Goal: Task Accomplishment & Management: Manage account settings

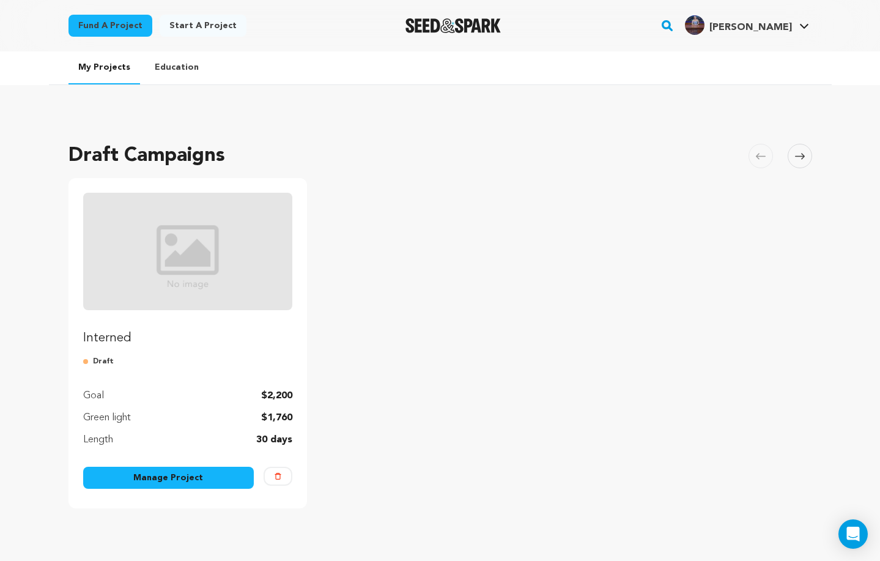
click at [187, 474] on link "Manage Project" at bounding box center [168, 478] width 171 height 22
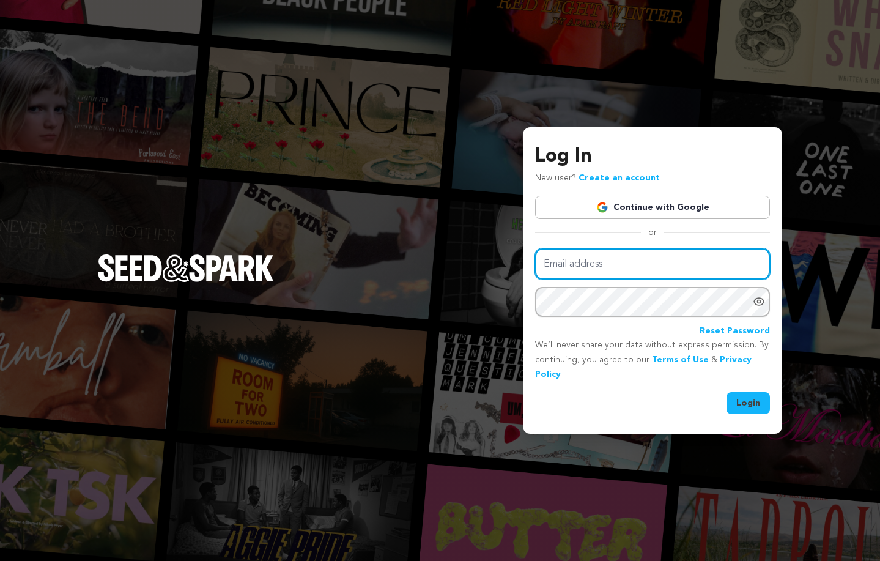
type input "[EMAIL_ADDRESS][DOMAIN_NAME]"
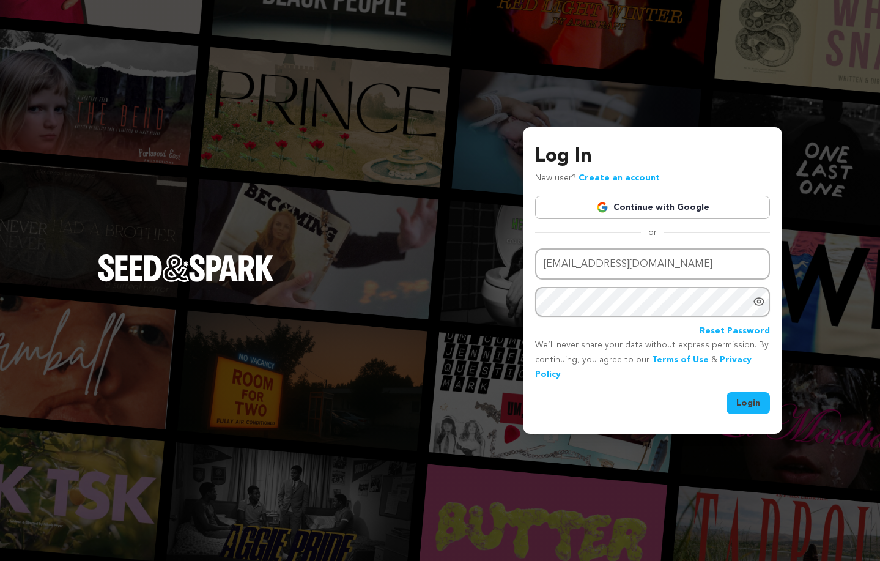
click at [754, 401] on button "Login" at bounding box center [748, 403] width 43 height 22
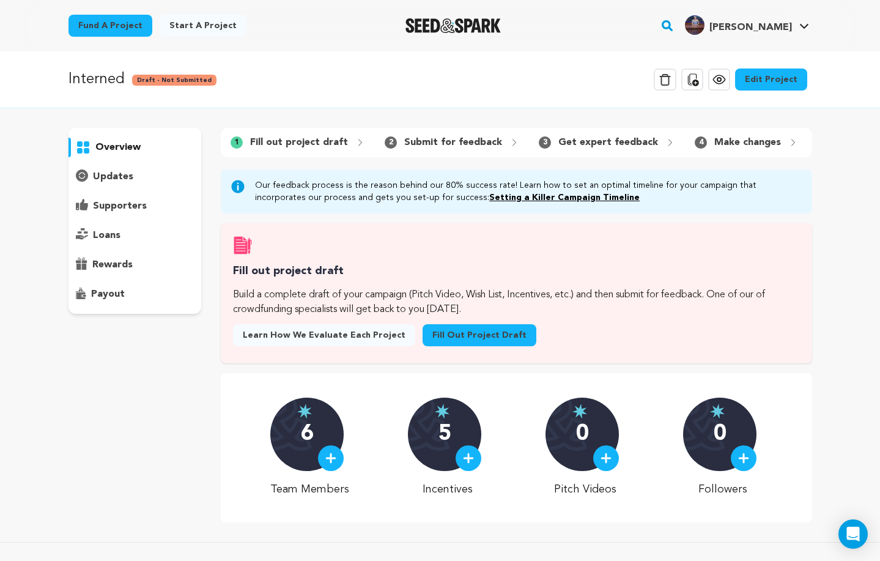
click at [780, 76] on link "Edit Project" at bounding box center [771, 80] width 72 height 22
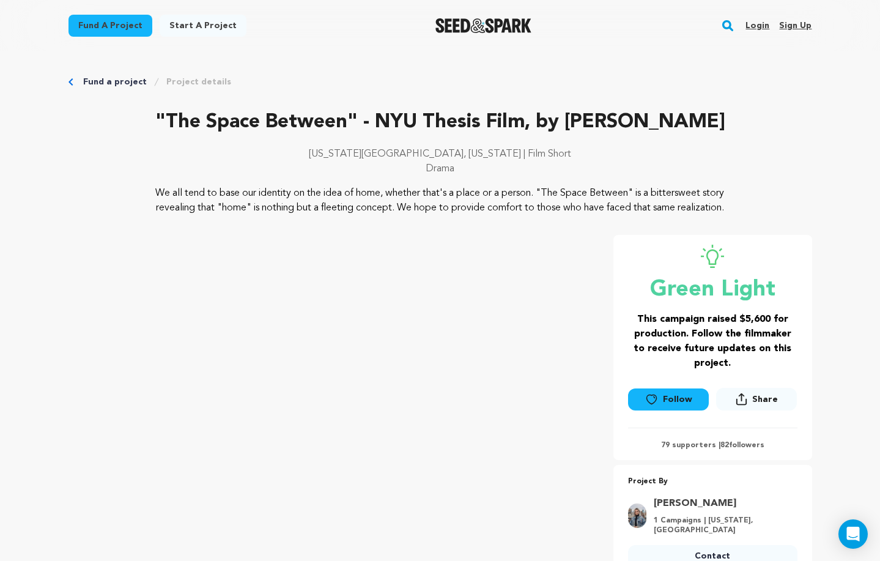
scroll to position [782, 0]
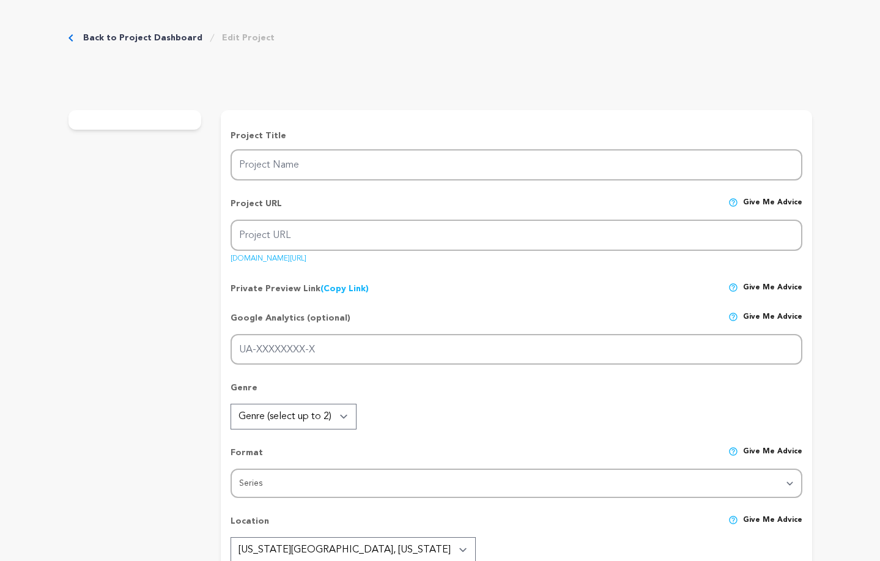
type input "Interned"
type input "interned"
type input "Lucy Hennigan, an eager go-getter who, in her desperation for a job accidentall…"
type textarea "Interned is a fresh, high-concept comedy, with relatable characters in outrageo…"
type textarea "What if your internship wasn’t just competitive – it was criminal? Interned exp…"
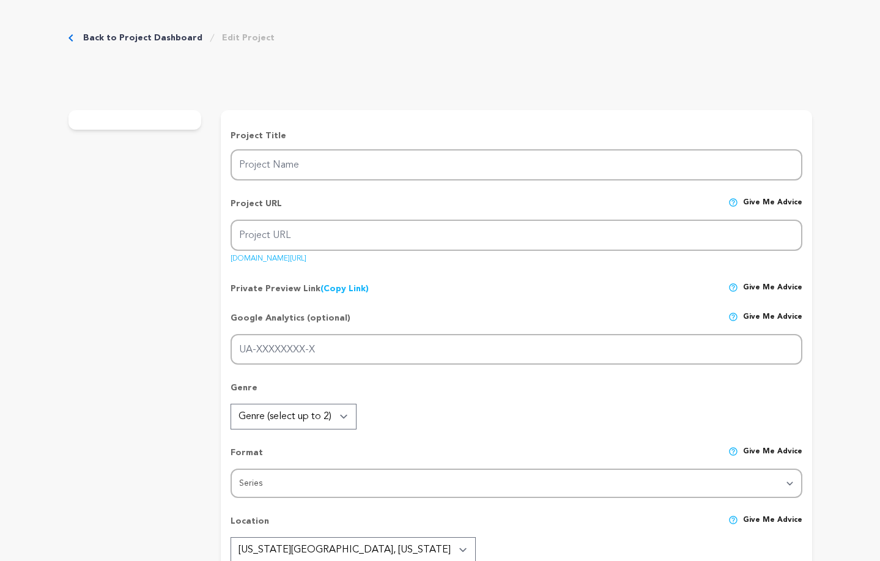
radio input "true"
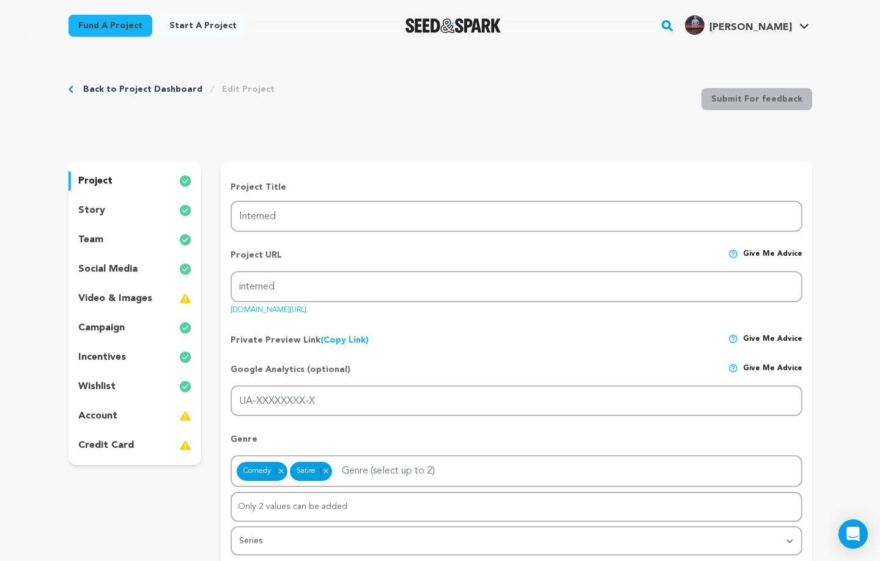
click at [105, 238] on div "team" at bounding box center [135, 240] width 133 height 20
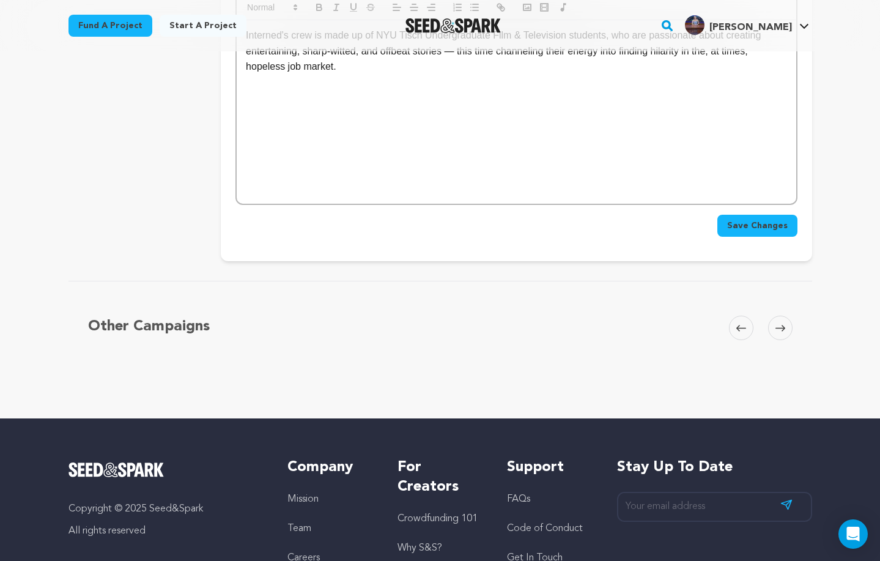
scroll to position [634, 0]
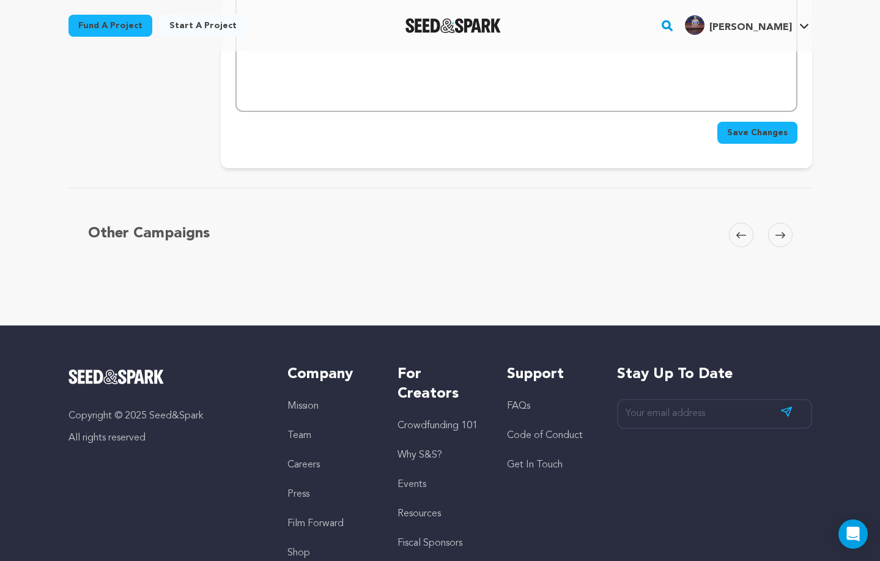
click at [768, 127] on span "Save Changes" at bounding box center [757, 133] width 61 height 12
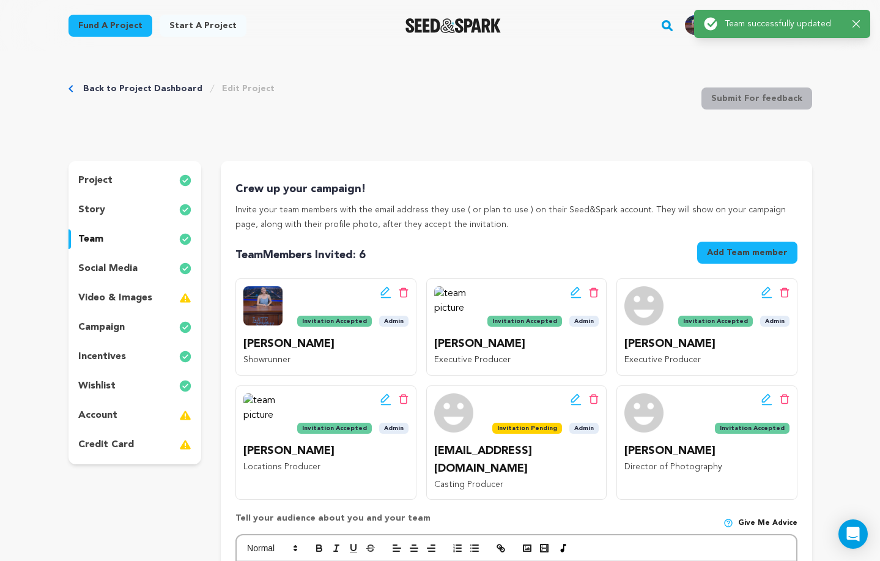
scroll to position [0, 0]
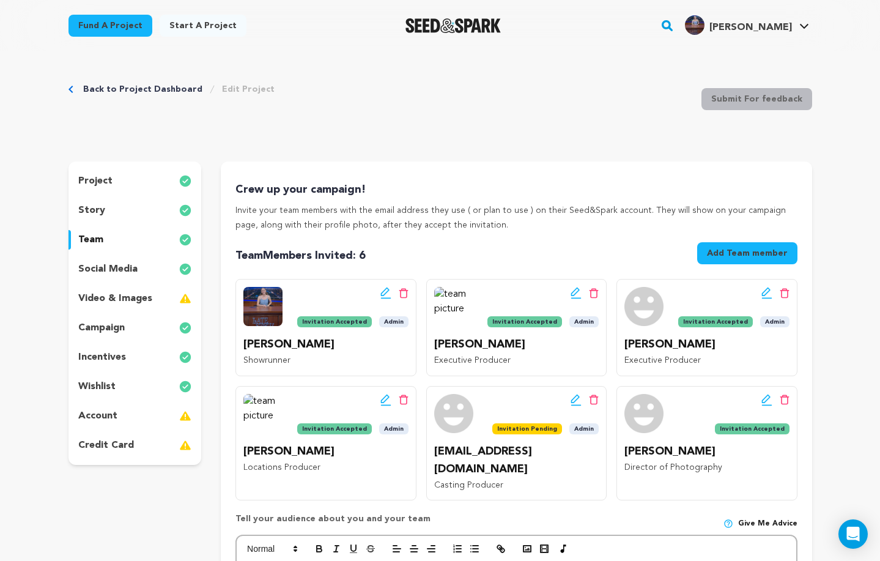
click at [113, 209] on div "story" at bounding box center [135, 211] width 133 height 20
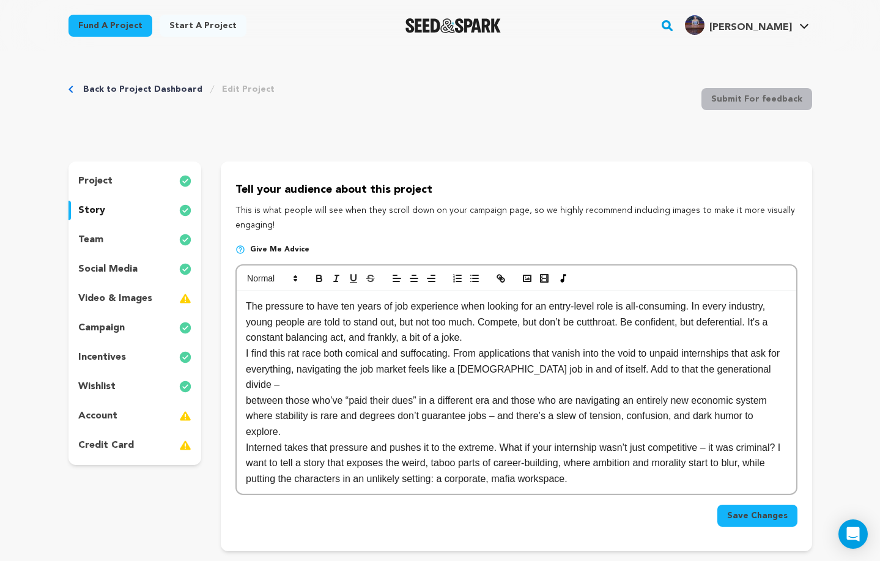
click at [119, 181] on div "project" at bounding box center [135, 181] width 133 height 20
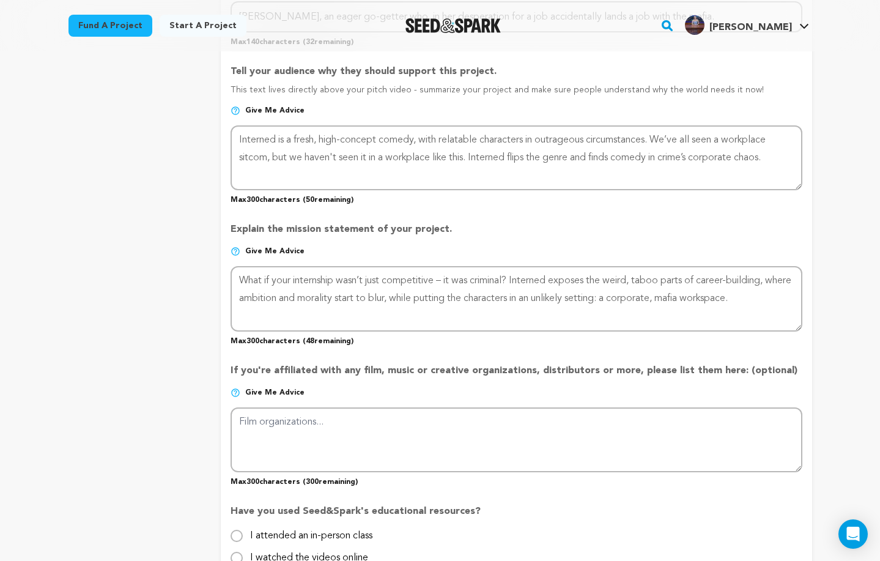
scroll to position [688, 0]
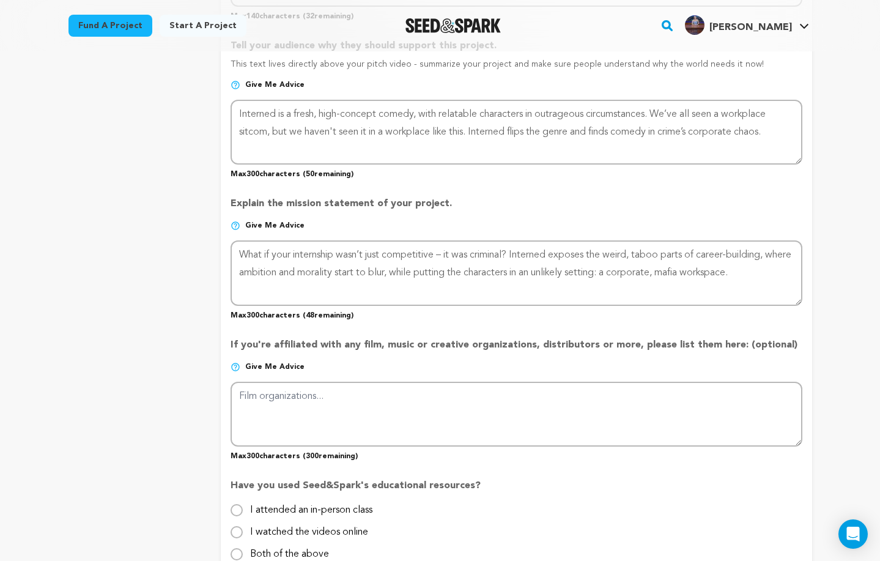
click at [388, 338] on p "If you're affiliated with any film, music or creative organizations, distributo…" at bounding box center [516, 350] width 571 height 24
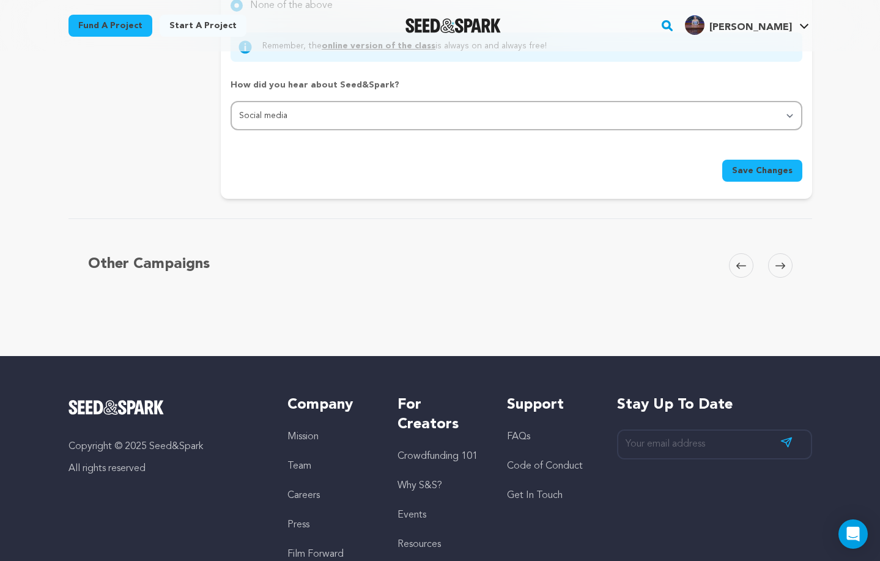
scroll to position [1258, 0]
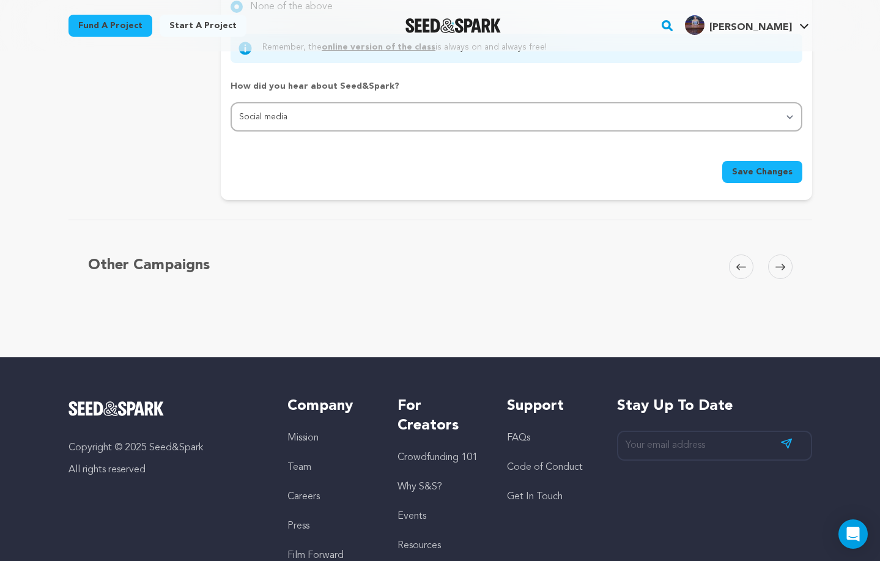
click at [762, 168] on span "Save Changes" at bounding box center [762, 172] width 61 height 12
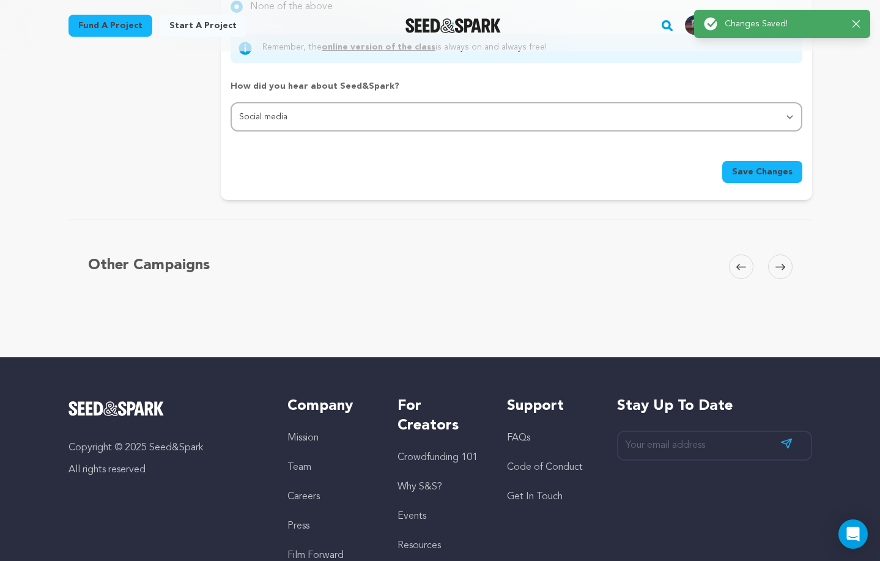
scroll to position [0, 0]
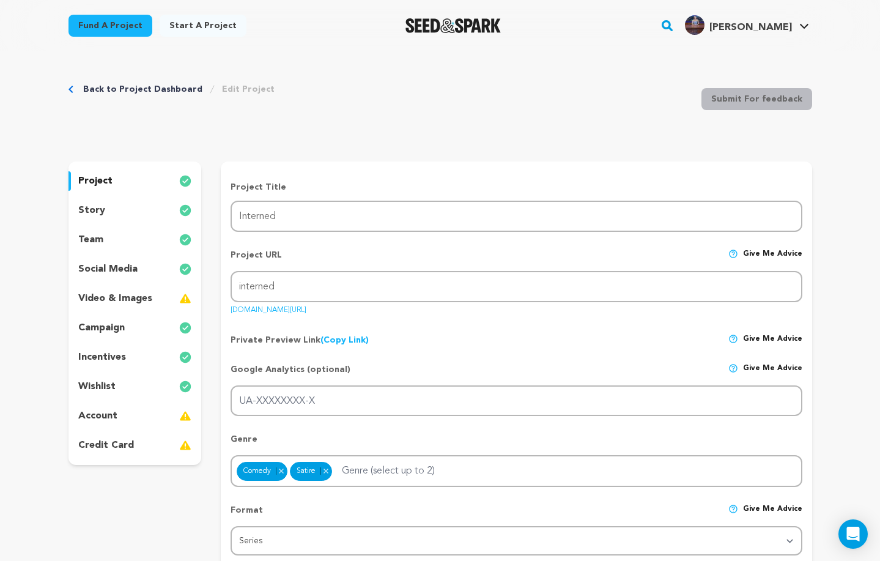
click at [135, 213] on div "story" at bounding box center [135, 211] width 133 height 20
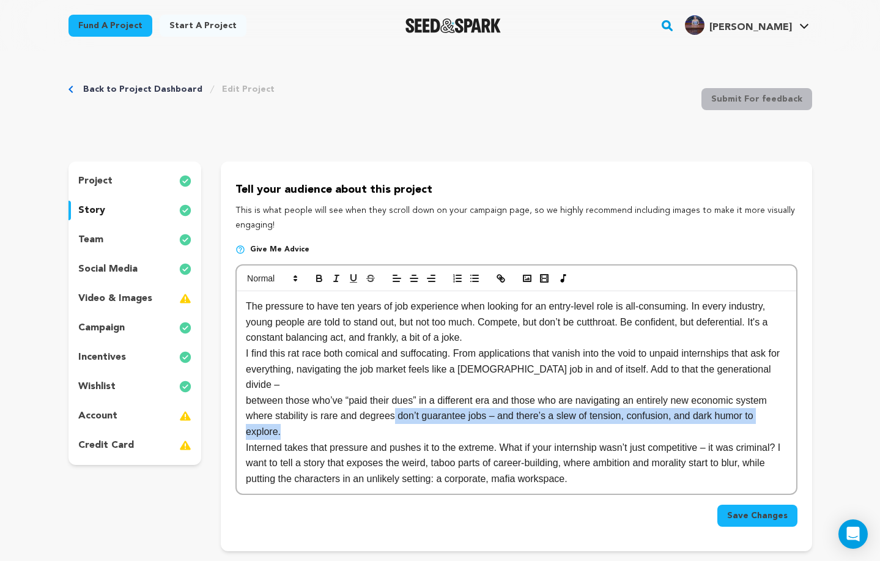
drag, startPoint x: 398, startPoint y: 396, endPoint x: 403, endPoint y: 407, distance: 12.1
click at [403, 407] on div "The pressure to have ten years of job experience when looking for an entry-leve…" at bounding box center [516, 392] width 559 height 202
click at [403, 424] on p "explore." at bounding box center [516, 432] width 541 height 16
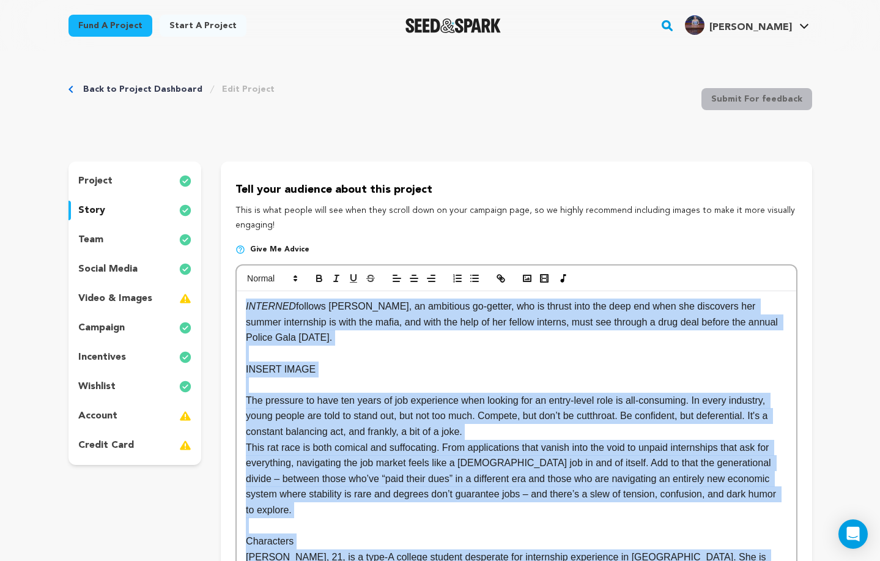
scroll to position [12, 0]
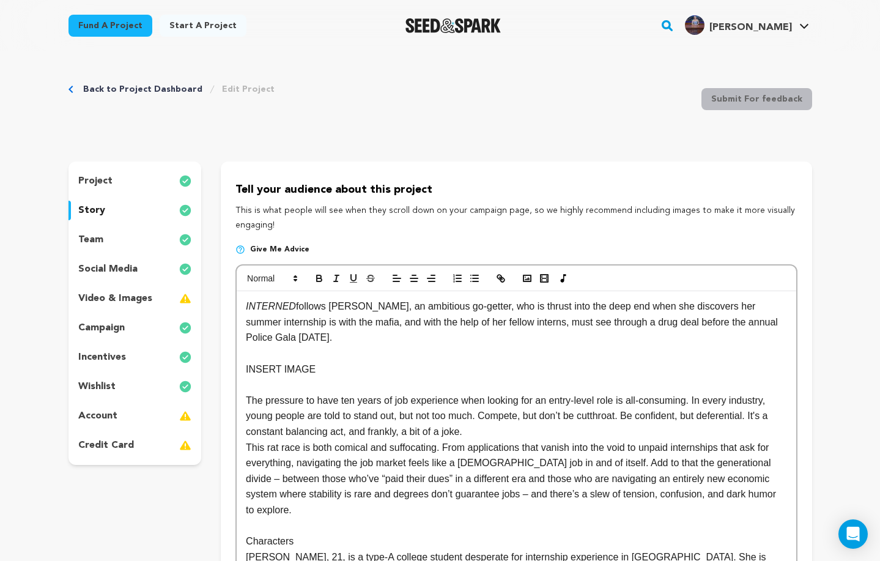
click at [420, 379] on p at bounding box center [516, 385] width 541 height 16
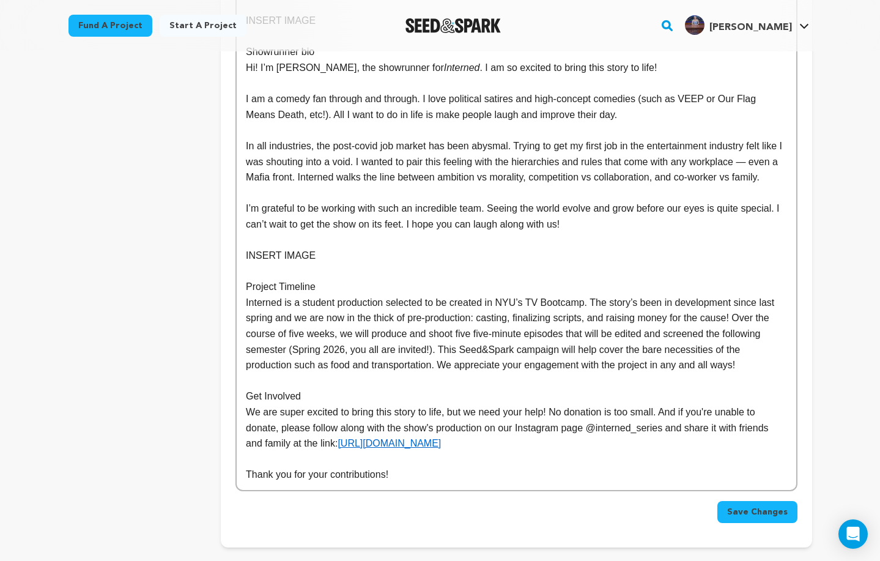
scroll to position [1080, 0]
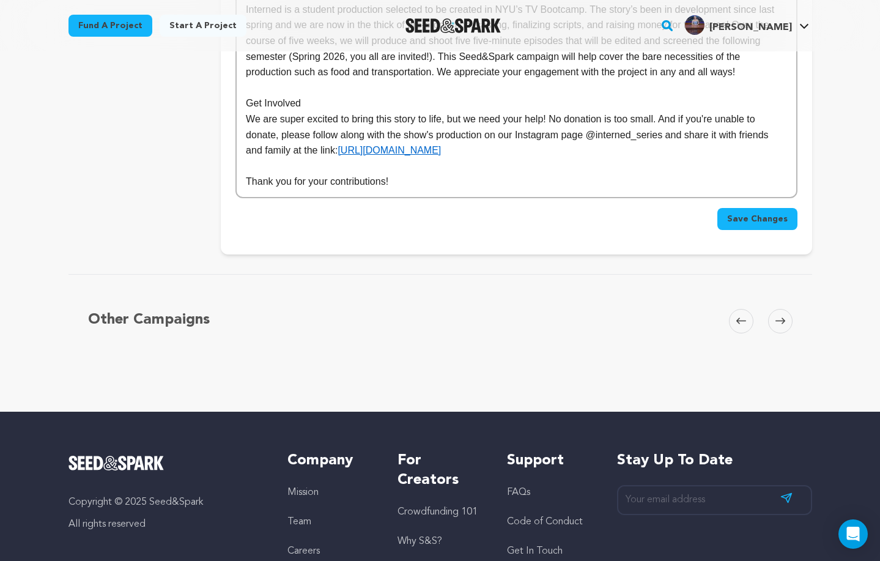
click at [770, 213] on span "Save Changes" at bounding box center [757, 219] width 61 height 12
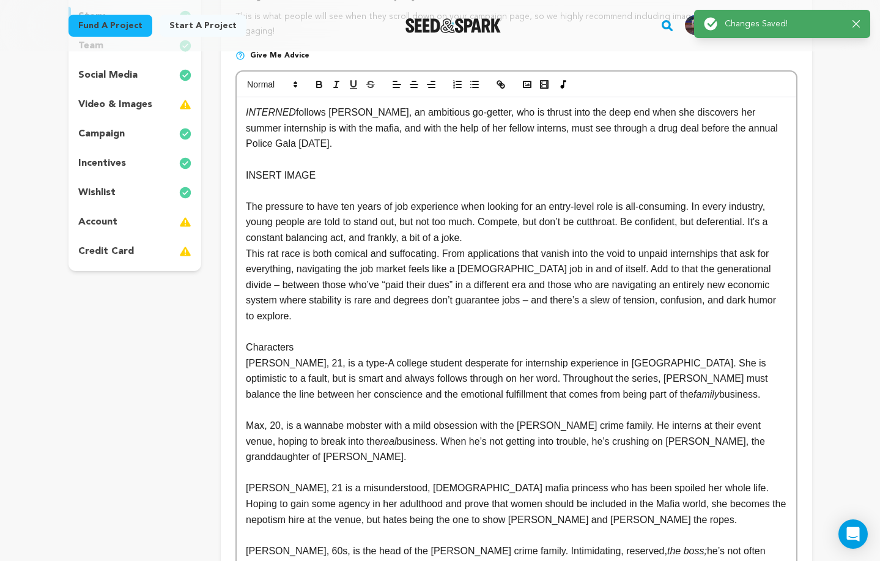
scroll to position [0, 0]
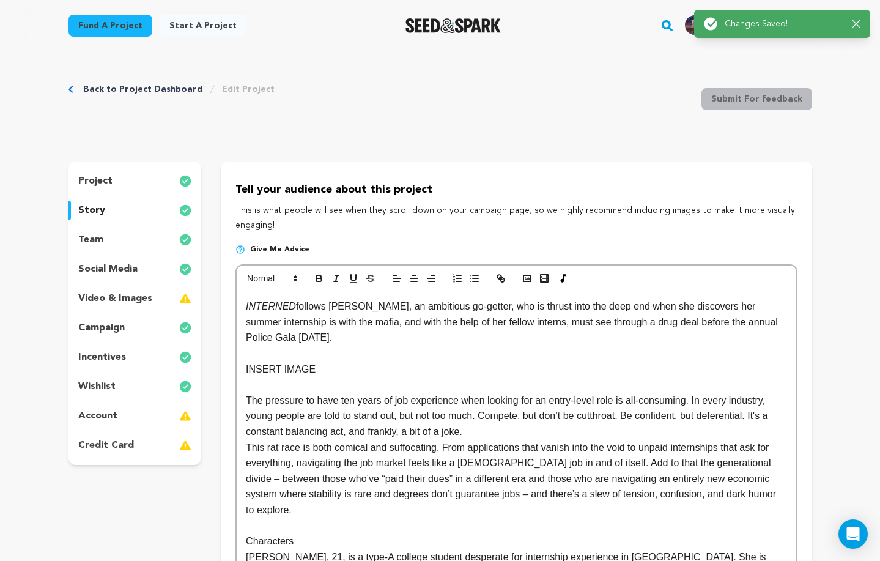
click at [129, 171] on div "project" at bounding box center [135, 181] width 133 height 20
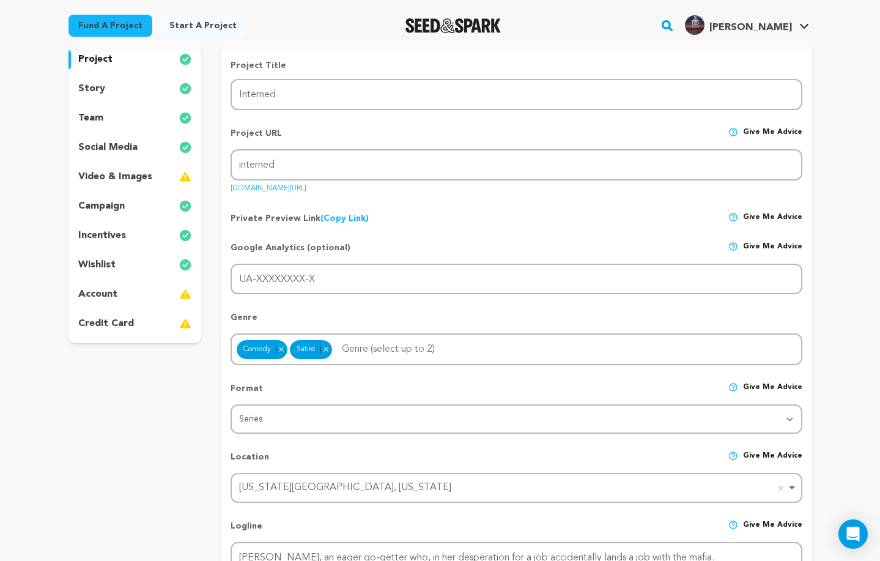
scroll to position [113, 0]
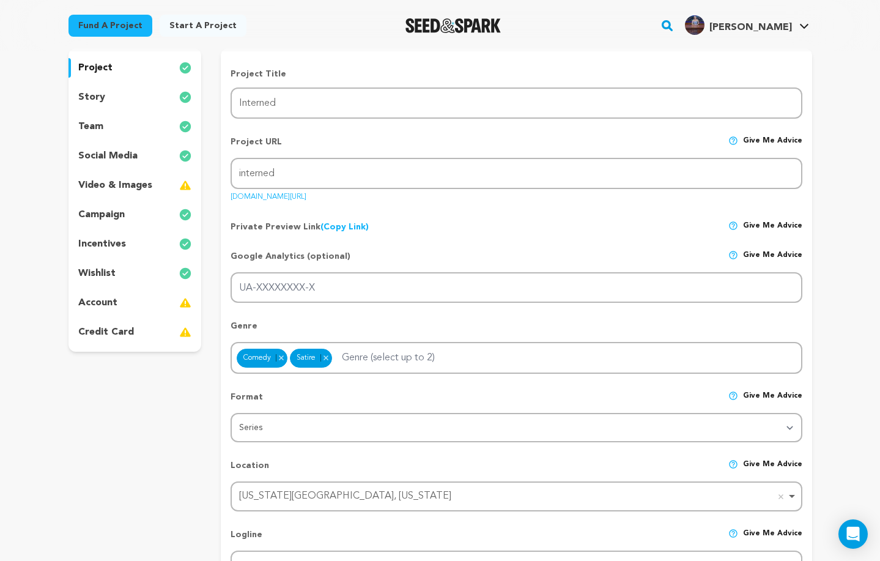
click at [146, 104] on div "story" at bounding box center [135, 97] width 133 height 20
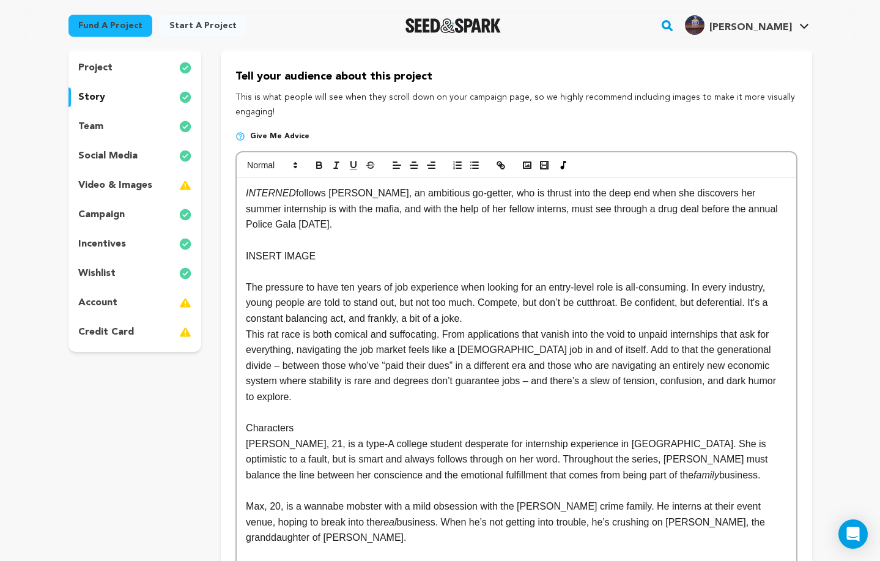
click at [268, 192] on em "INTERNED" at bounding box center [271, 193] width 50 height 10
click at [474, 316] on p "The pressure to have ten years of job experience when looking for an entry-leve…" at bounding box center [516, 303] width 541 height 47
click at [247, 283] on p "The pressure to have ten years of job experience when looking for an entry-leve…" at bounding box center [516, 303] width 541 height 47
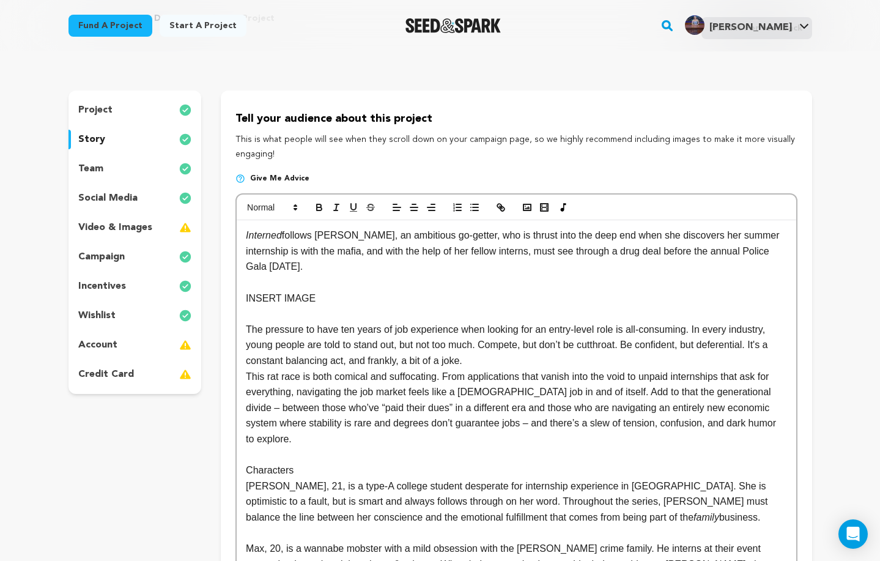
scroll to position [73, 0]
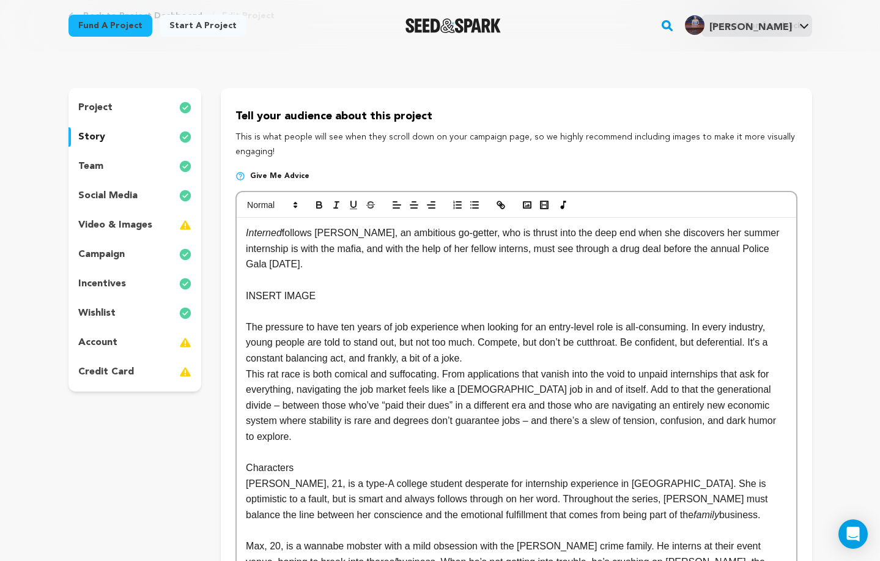
click at [493, 353] on p "The pressure to have ten years of job experience when looking for an entry-leve…" at bounding box center [516, 342] width 541 height 47
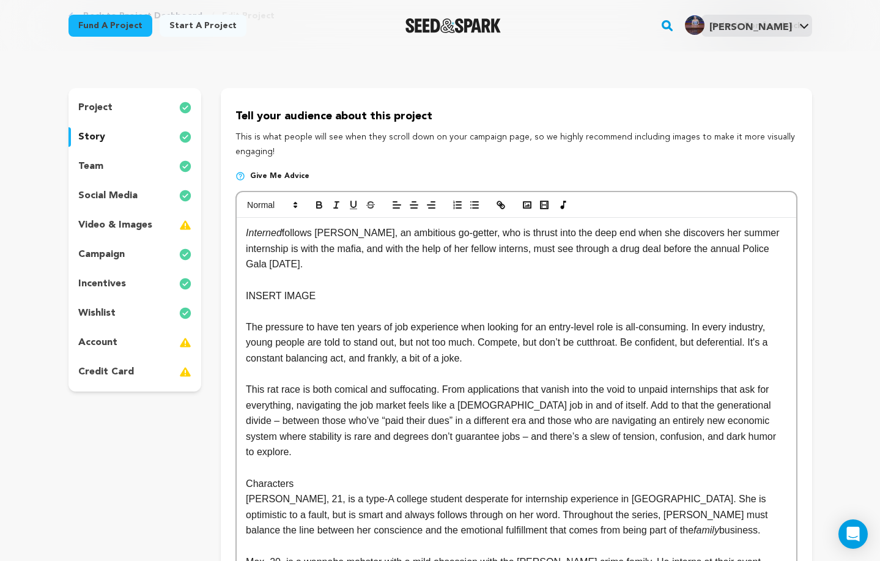
click at [259, 476] on p "Characters" at bounding box center [516, 484] width 541 height 16
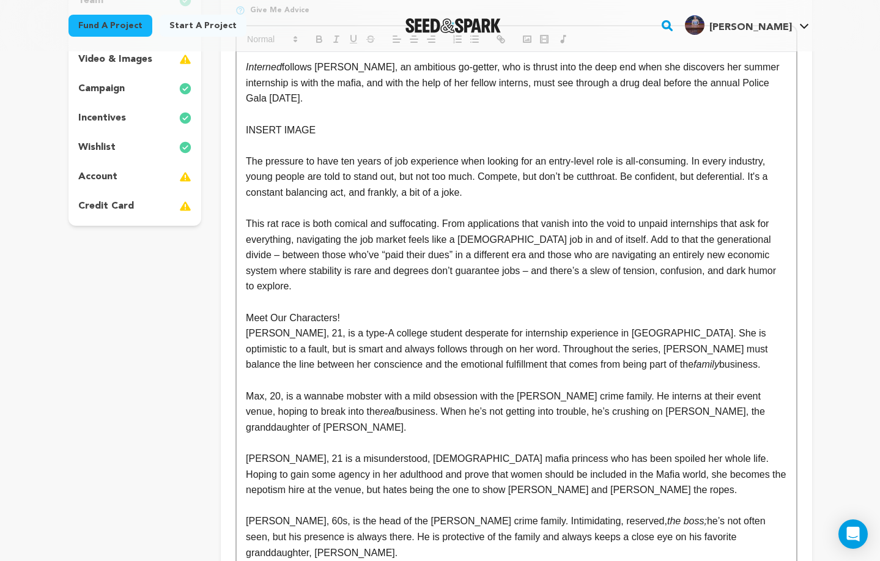
scroll to position [264, 0]
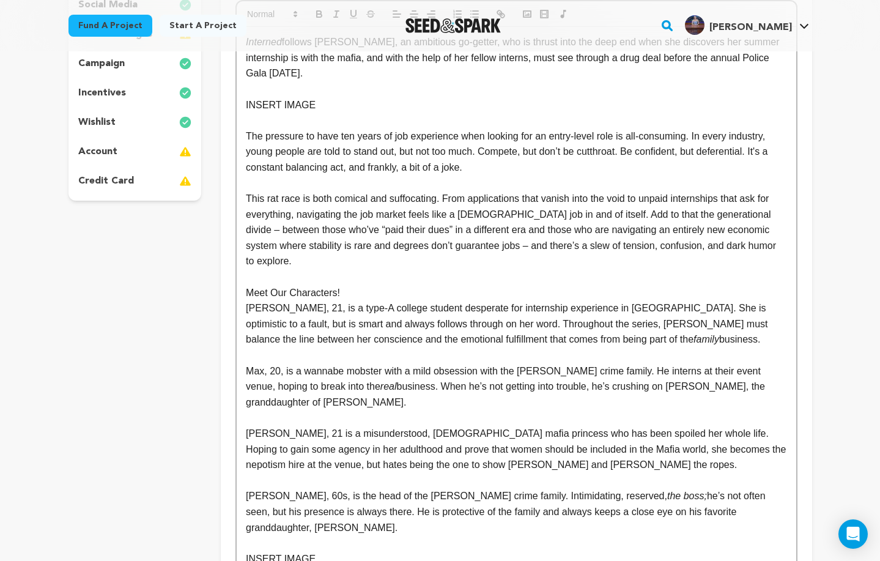
click at [302, 426] on p "Valentina, 21 is a misunderstood, Brooklyn-born mafia princess who has been spo…" at bounding box center [516, 449] width 541 height 47
click at [521, 490] on p "Don Russo, 60s, is the head of the Russo crime family. Intimidating, reserved, …" at bounding box center [516, 511] width 541 height 47
click at [521, 488] on p "Don Russo, 60s, is the head of the Russo crime family. Intimidating, reserved, …" at bounding box center [516, 511] width 541 height 47
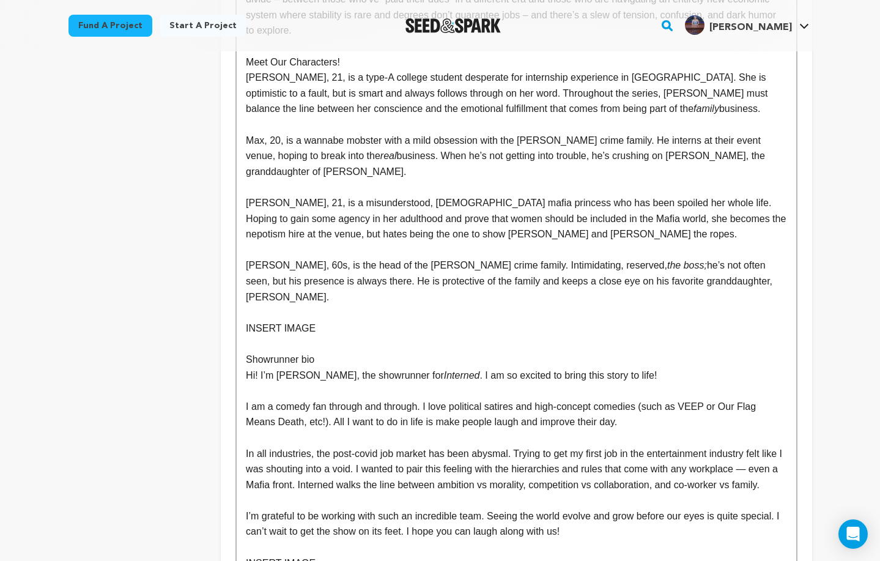
scroll to position [496, 0]
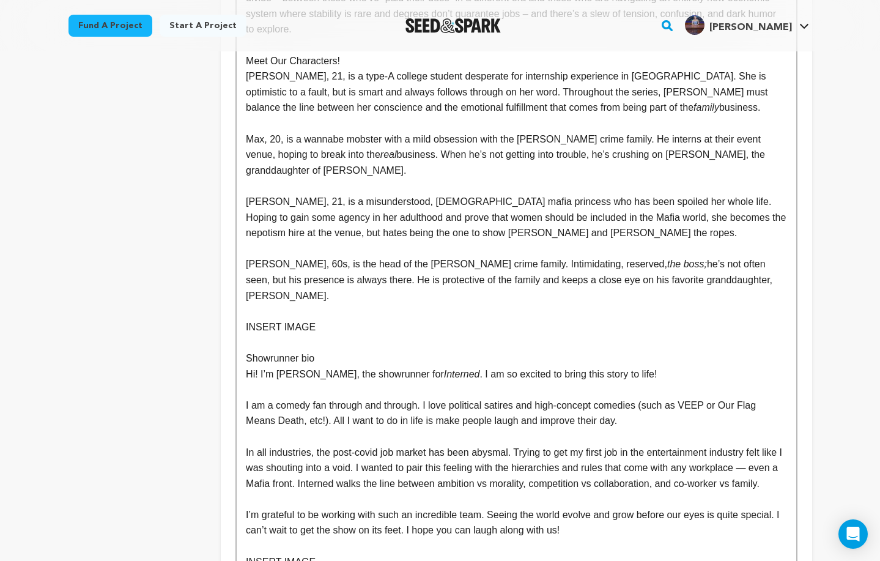
click at [398, 382] on p at bounding box center [516, 390] width 541 height 16
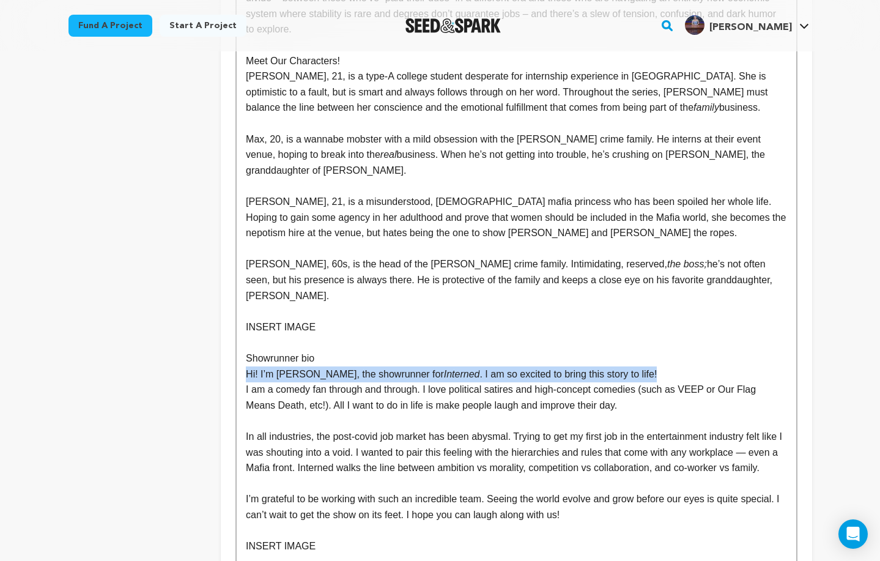
drag, startPoint x: 636, startPoint y: 332, endPoint x: 183, endPoint y: 323, distance: 453.4
click at [183, 323] on div "project story team social media video & images campaign incentives wishlist" at bounding box center [441, 251] width 744 height 1173
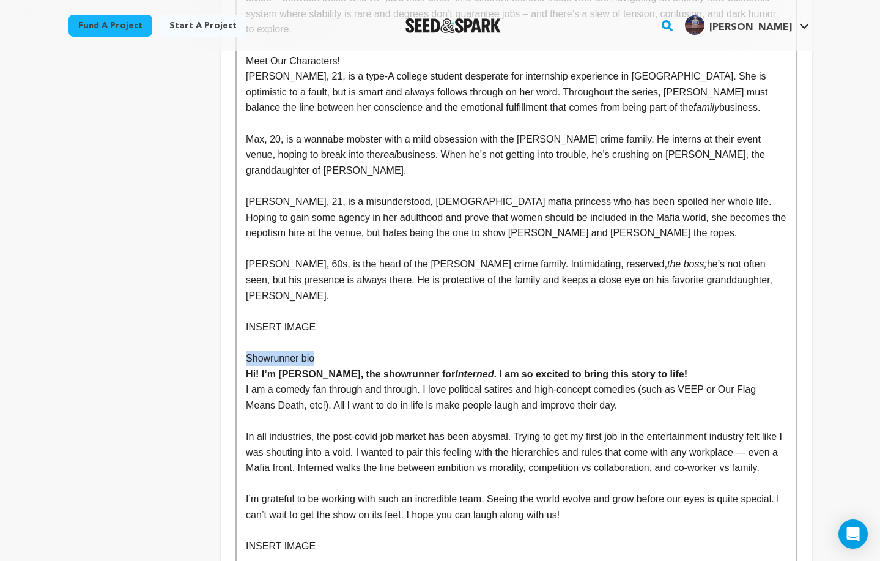
drag, startPoint x: 328, startPoint y: 311, endPoint x: 212, endPoint y: 307, distance: 116.3
click at [212, 307] on div "project story team social media video & images campaign incentives wishlist" at bounding box center [441, 251] width 744 height 1173
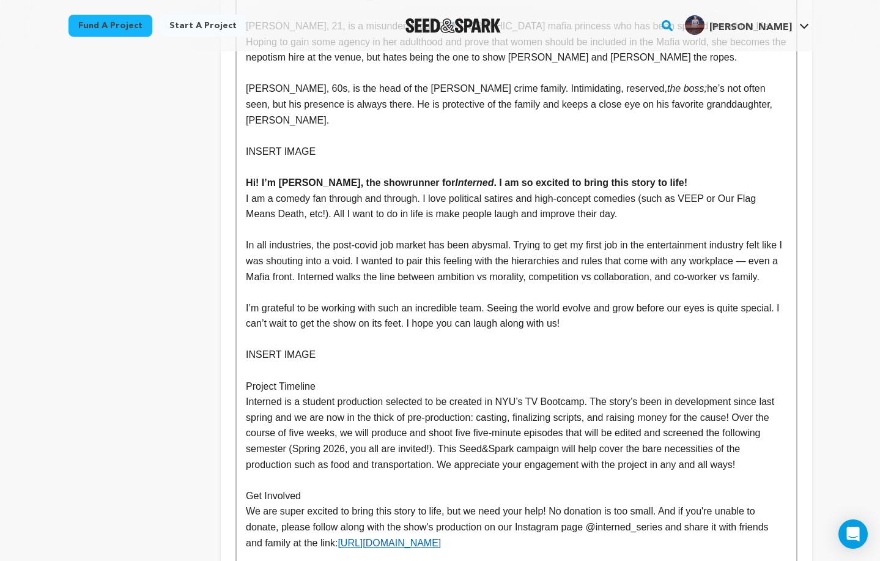
scroll to position [672, 0]
drag, startPoint x: 324, startPoint y: 352, endPoint x: 236, endPoint y: 347, distance: 88.3
click at [236, 347] on div "Interned follows Lucy, an ambitious go-getter, who is thrust into the deep end …" at bounding box center [517, 91] width 562 height 998
drag, startPoint x: 305, startPoint y: 462, endPoint x: 201, endPoint y: 462, distance: 103.4
click at [201, 462] on div "project story team social media video & images campaign incentives wishlist" at bounding box center [441, 67] width 744 height 1157
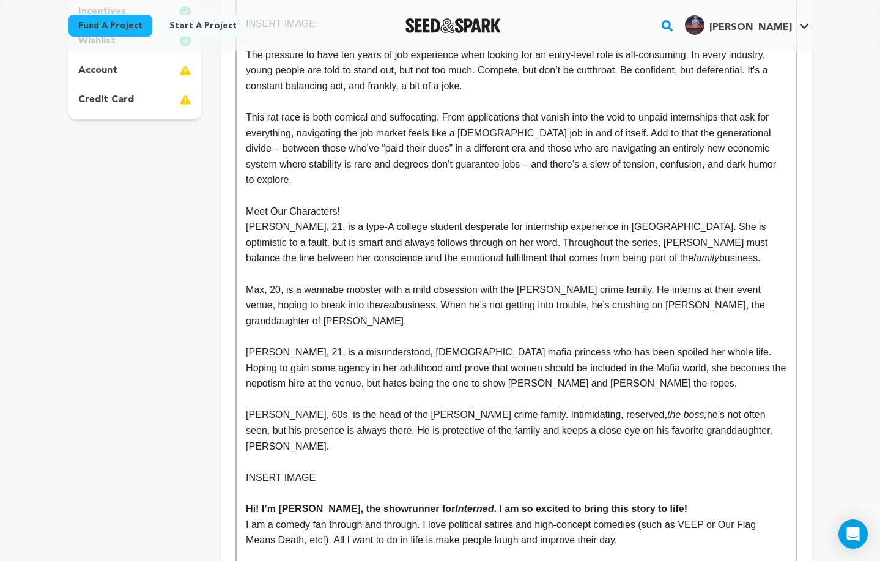
scroll to position [327, 0]
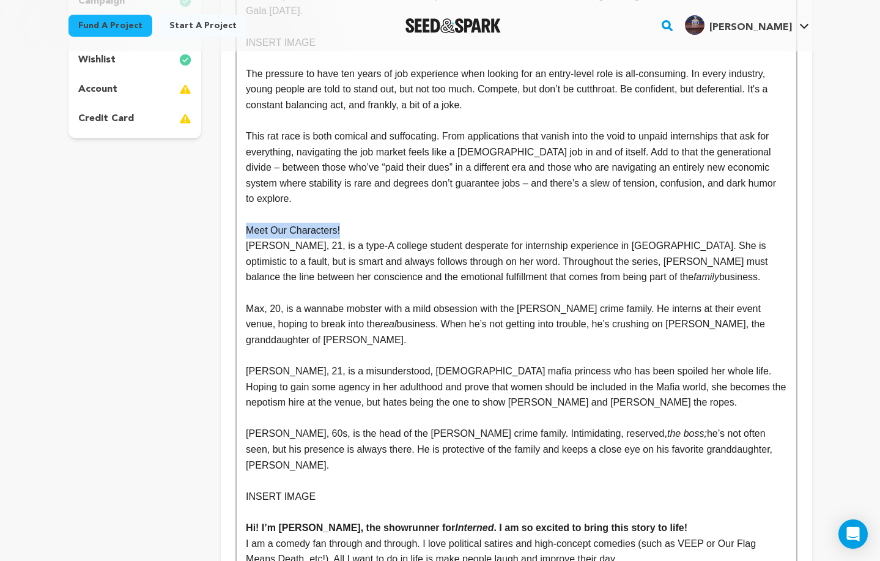
drag, startPoint x: 348, startPoint y: 205, endPoint x: 232, endPoint y: 203, distance: 116.3
click at [232, 203] on div "Tell your audience about this project This is what people will see when they sc…" at bounding box center [516, 413] width 591 height 1157
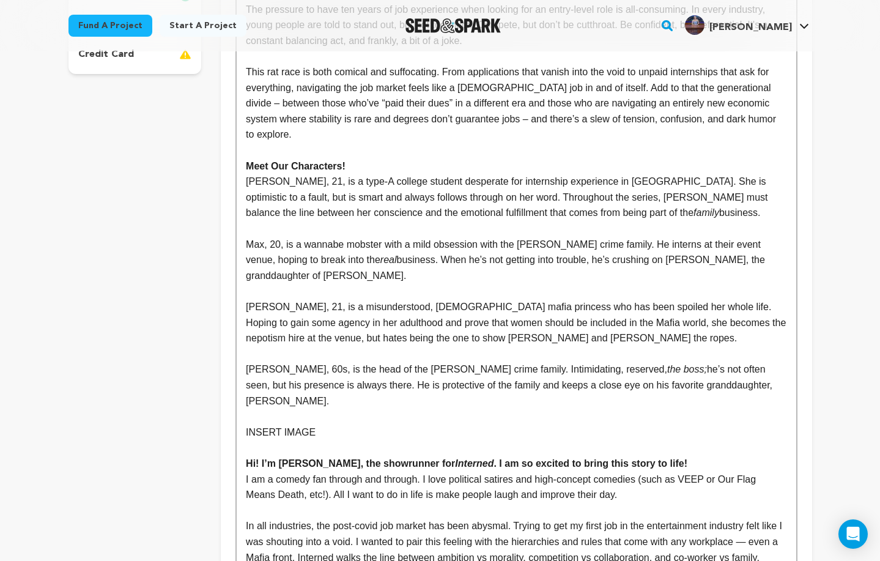
scroll to position [392, 0]
click at [526, 173] on p "Lucy, 21, is a type-A college student desperate for internship experience in NY…" at bounding box center [516, 196] width 541 height 47
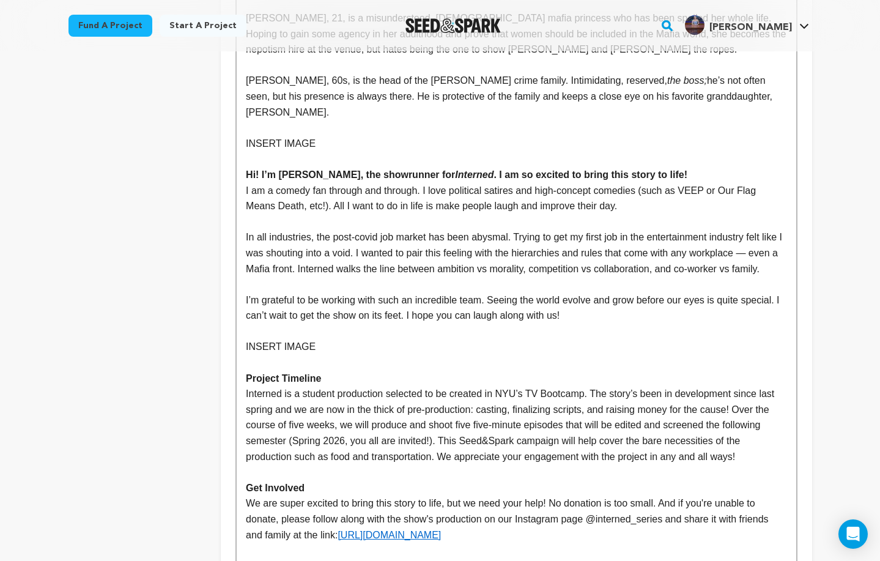
scroll to position [680, 0]
click at [545, 182] on p "I am a comedy fan through and through. I love political satires and high-concep…" at bounding box center [516, 197] width 541 height 31
drag, startPoint x: 757, startPoint y: 160, endPoint x: 681, endPoint y: 160, distance: 76.5
click at [681, 182] on p "I am a comedy fan through and through. I love political satires and high-concep…" at bounding box center [516, 197] width 541 height 31
click at [617, 385] on p "Interned is a student production selected to be created in NYU’s TV Bootcamp. T…" at bounding box center [516, 424] width 541 height 78
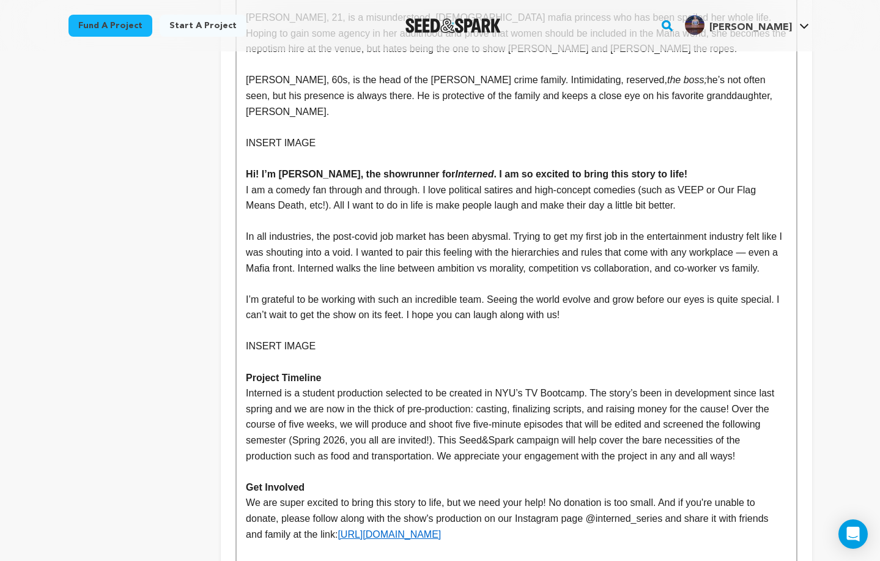
click at [719, 182] on p "I am a comedy fan through and through. I love political satires and high-concep…" at bounding box center [516, 197] width 541 height 31
click at [698, 182] on p "I am a comedy fan through and through. I love political satires and high-concep…" at bounding box center [516, 197] width 541 height 31
drag, startPoint x: 734, startPoint y: 144, endPoint x: 304, endPoint y: 157, distance: 429.6
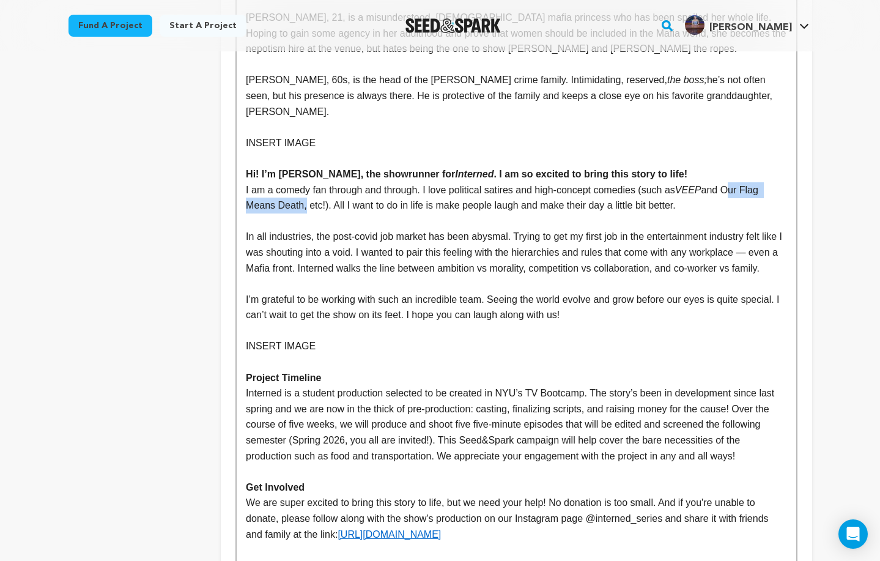
click at [304, 182] on p "I am a comedy fan through and through. I love political satires and high-concep…" at bounding box center [516, 197] width 541 height 31
copy p "and"
click at [585, 323] on p at bounding box center [516, 331] width 541 height 16
click at [552, 182] on p "I am a comedy fan through and through. I love political satires and high-concep…" at bounding box center [516, 197] width 541 height 31
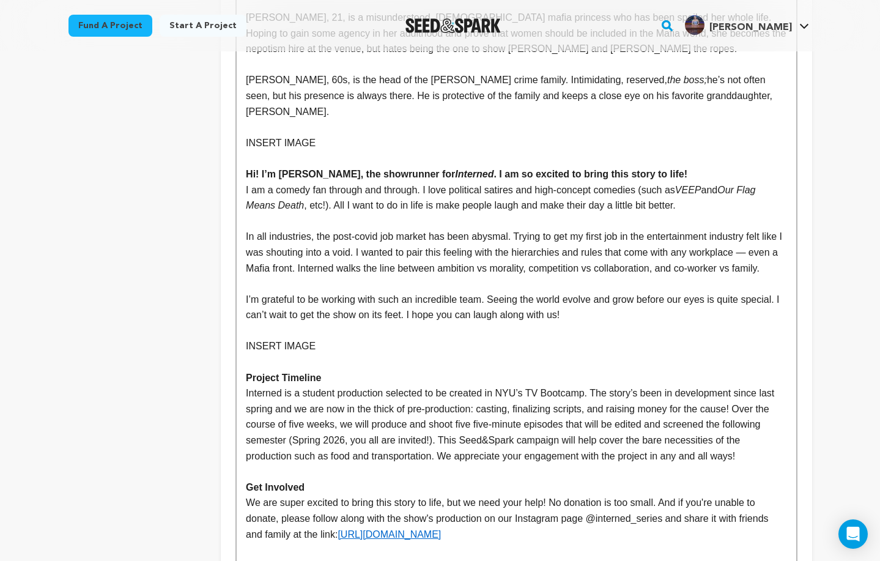
click at [582, 229] on p "In all industries, the post-covid job market has been abysmal. Trying to get my…" at bounding box center [516, 252] width 541 height 47
click at [609, 182] on p "I am a comedy fan through and through. I love political satires and high-concep…" at bounding box center [516, 197] width 541 height 31
drag, startPoint x: 545, startPoint y: 160, endPoint x: 656, endPoint y: 157, distance: 111.4
click at [656, 182] on p "I am a comedy fan through and through. I love political satires and high-concep…" at bounding box center [516, 197] width 541 height 31
drag, startPoint x: 618, startPoint y: 160, endPoint x: 640, endPoint y: 156, distance: 22.4
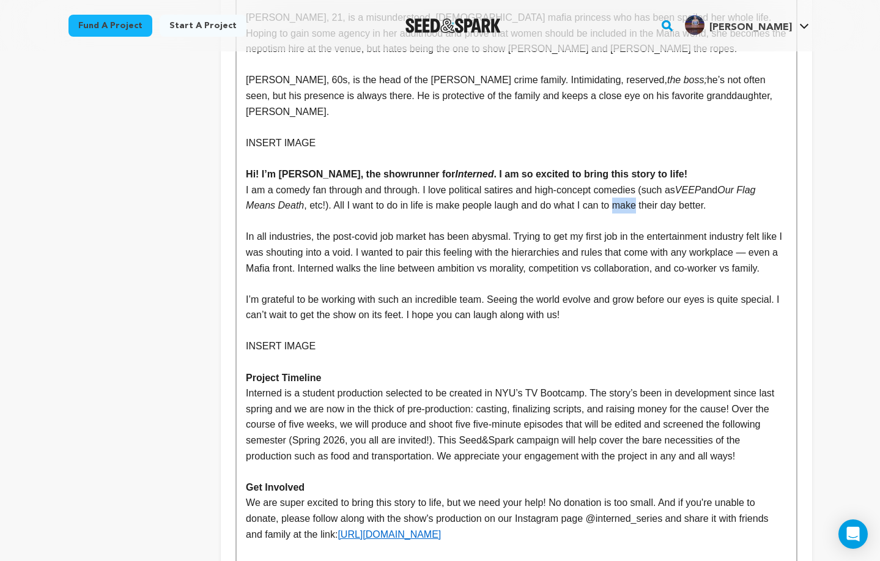
click at [640, 182] on p "I am a comedy fan through and through. I love political satires and high-concep…" at bounding box center [516, 197] width 541 height 31
click at [705, 182] on p "I am a comedy fan through and through. I love political satires and high-concep…" at bounding box center [516, 197] width 541 height 31
click at [622, 150] on p at bounding box center [516, 158] width 541 height 16
click at [724, 182] on p "I am a comedy fan through and through. I love political satires and high-concep…" at bounding box center [516, 197] width 541 height 31
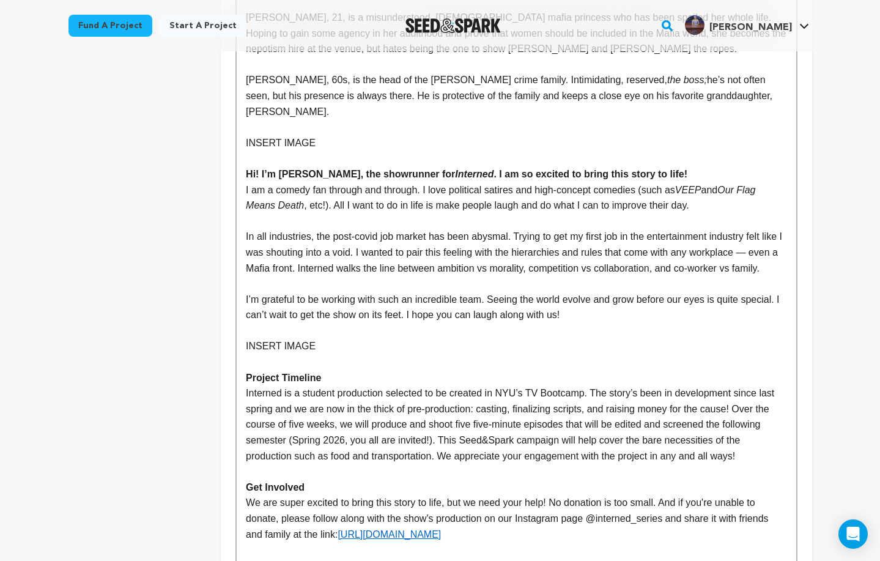
click at [724, 182] on p "I am a comedy fan through and through. I love political satires and high-concep…" at bounding box center [516, 197] width 541 height 31
click at [706, 229] on p "In all industries, the post-covid job market has been abysmal. Trying to get my…" at bounding box center [516, 252] width 541 height 47
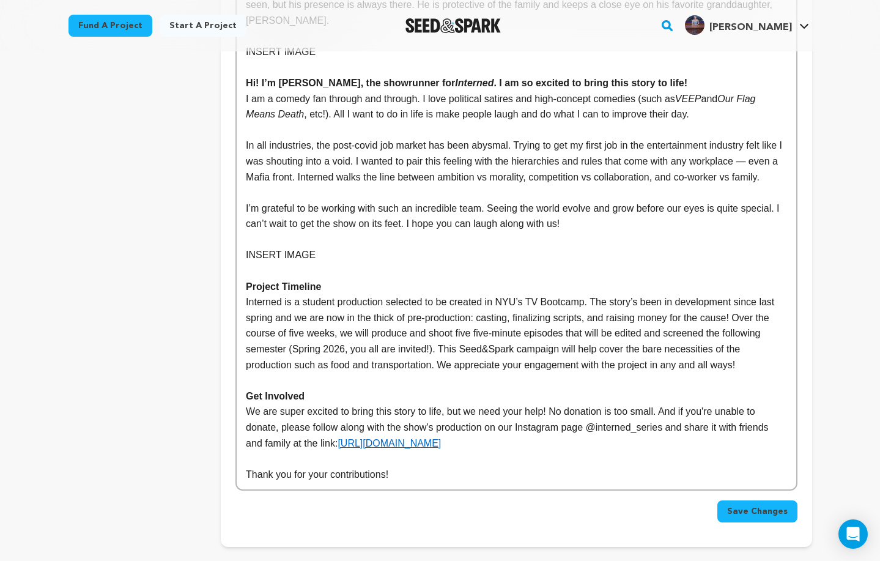
scroll to position [888, 0]
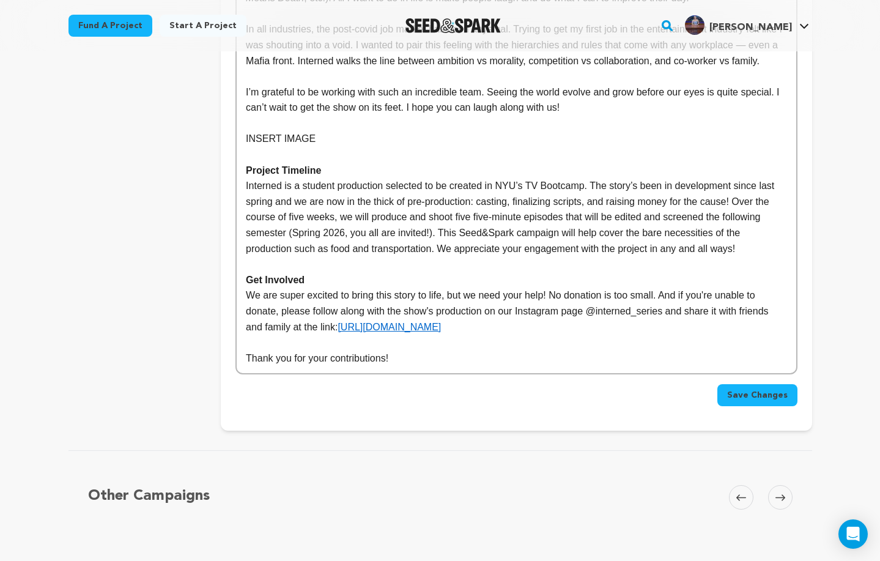
click at [754, 389] on span "Save Changes" at bounding box center [757, 395] width 61 height 12
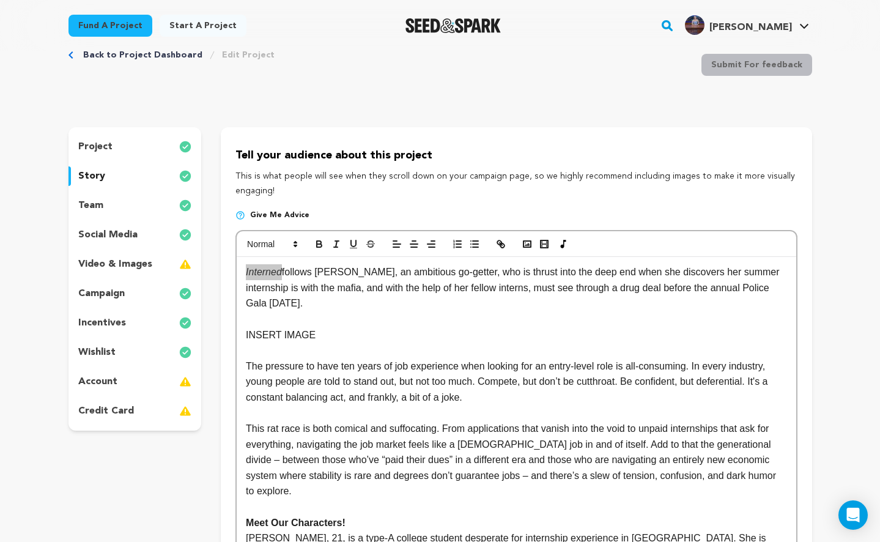
scroll to position [539, 0]
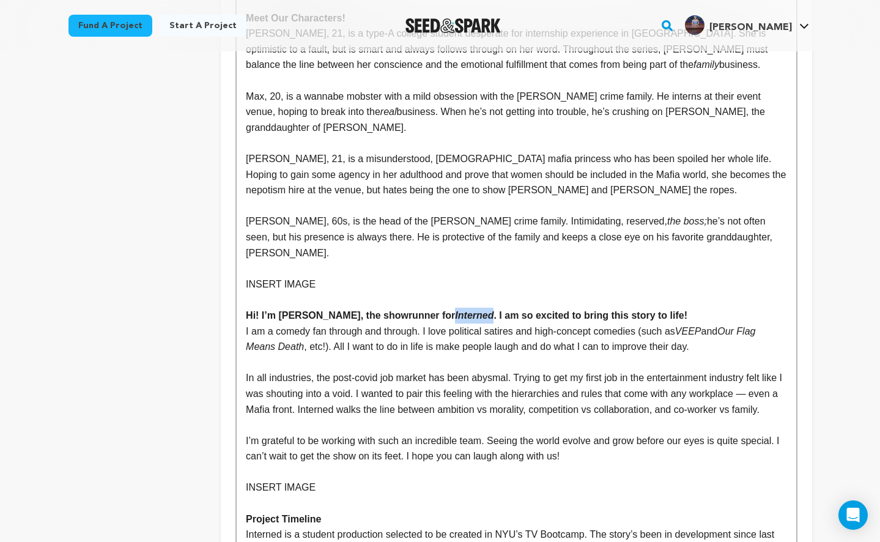
click at [349, 370] on p "In all industries, the post-covid job market has been abysmal. Trying to get my…" at bounding box center [516, 393] width 541 height 47
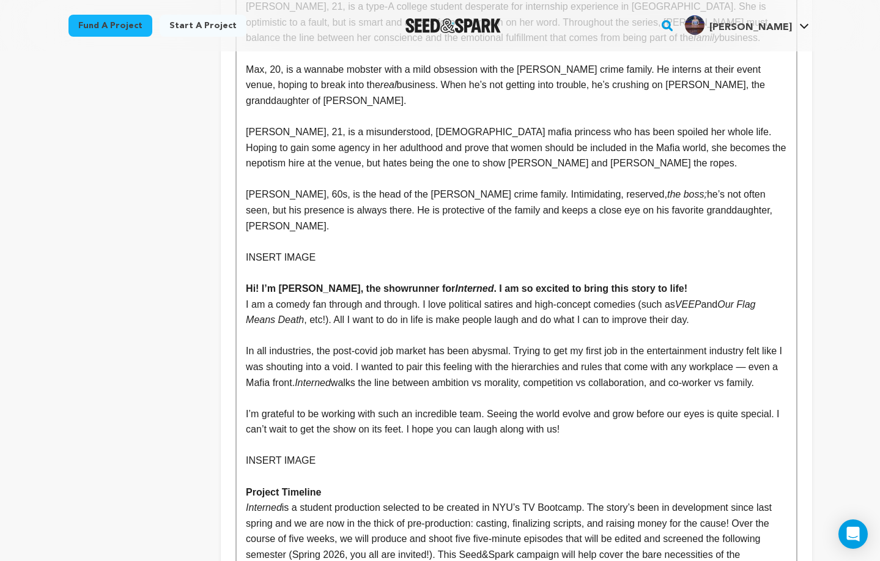
scroll to position [1061, 0]
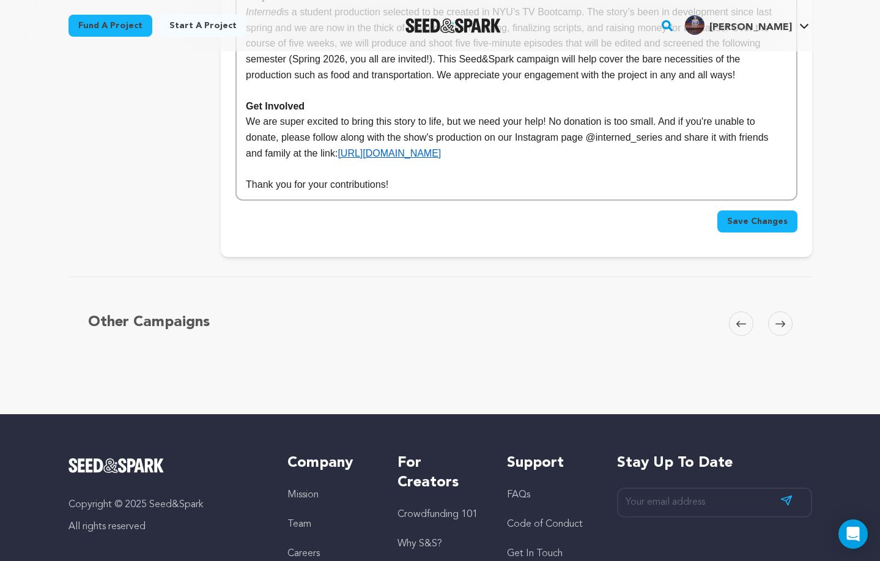
click at [762, 215] on span "Save Changes" at bounding box center [757, 221] width 61 height 12
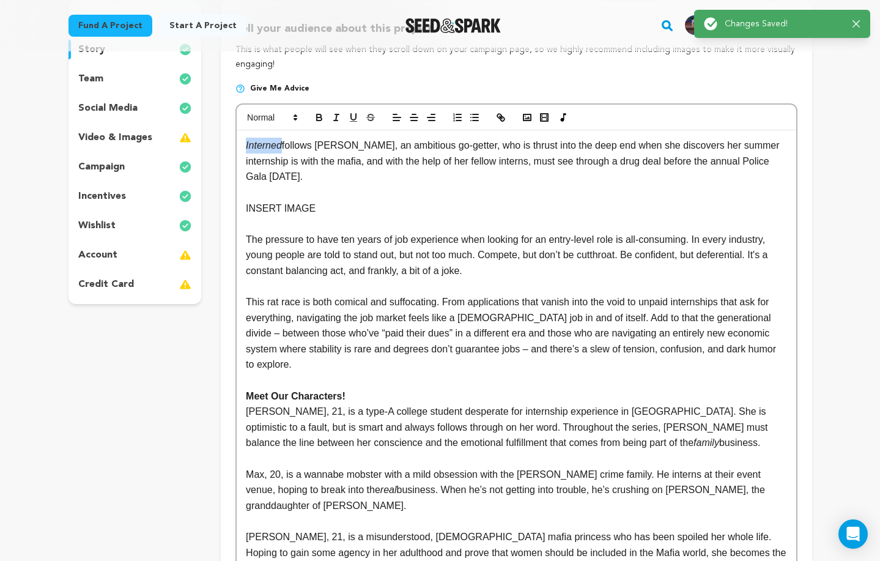
scroll to position [0, 0]
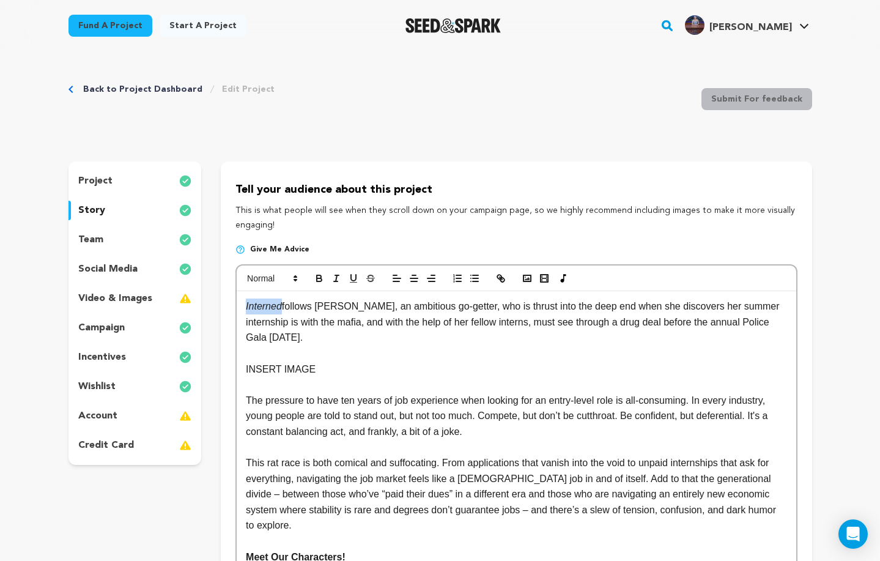
click at [92, 87] on link "Back to Project Dashboard" at bounding box center [142, 89] width 119 height 12
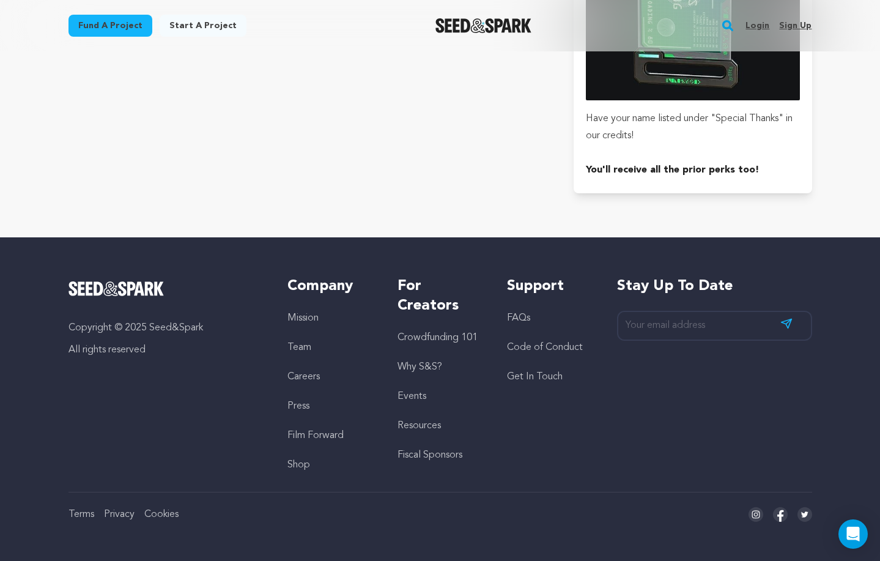
scroll to position [3348, 0]
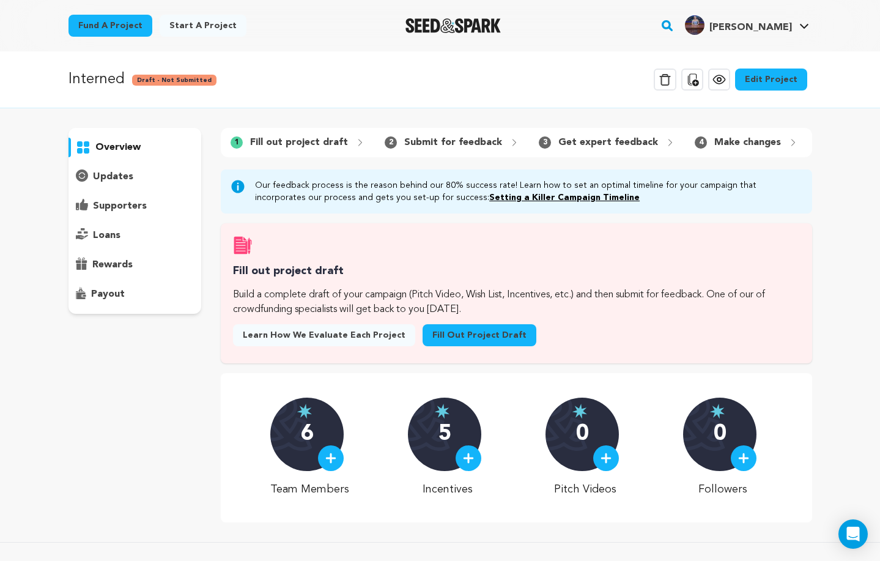
click at [106, 185] on div "updates" at bounding box center [135, 177] width 133 height 20
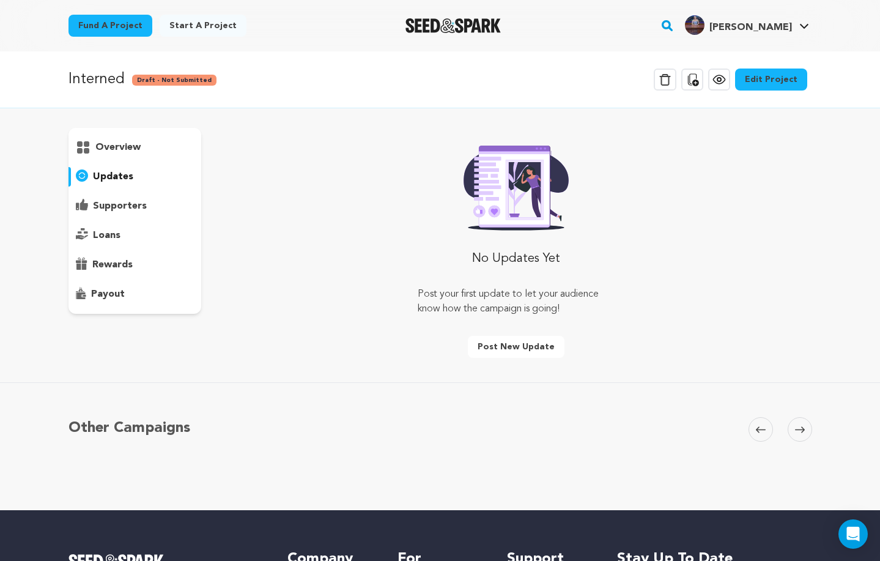
click at [106, 212] on p "supporters" at bounding box center [120, 206] width 54 height 15
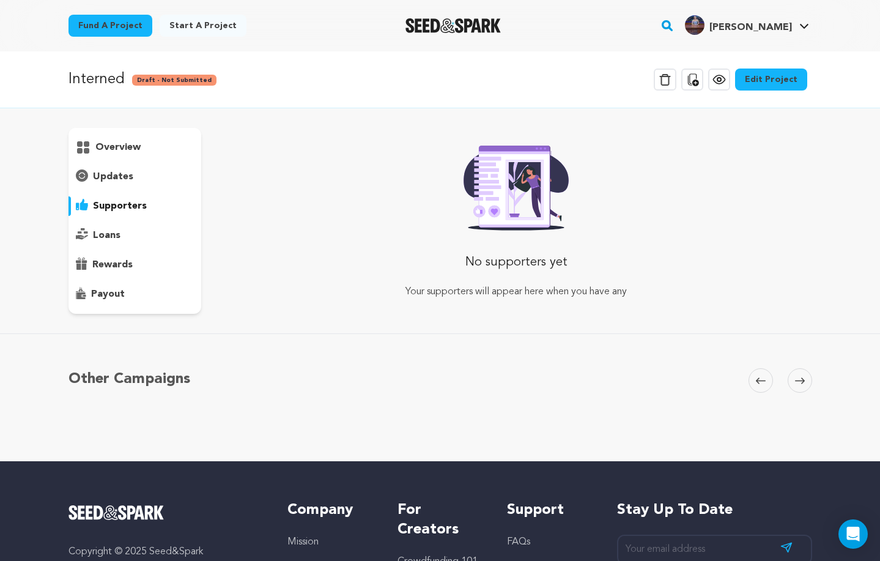
click at [103, 237] on p "loans" at bounding box center [107, 235] width 28 height 15
click at [111, 262] on p "rewards" at bounding box center [112, 265] width 40 height 15
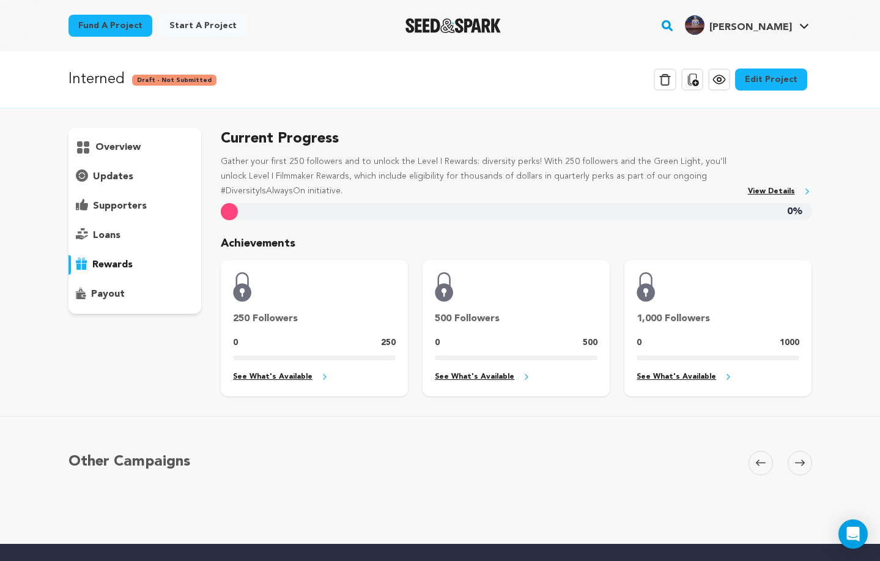
click at [294, 373] on link "See What's Available" at bounding box center [314, 377] width 163 height 14
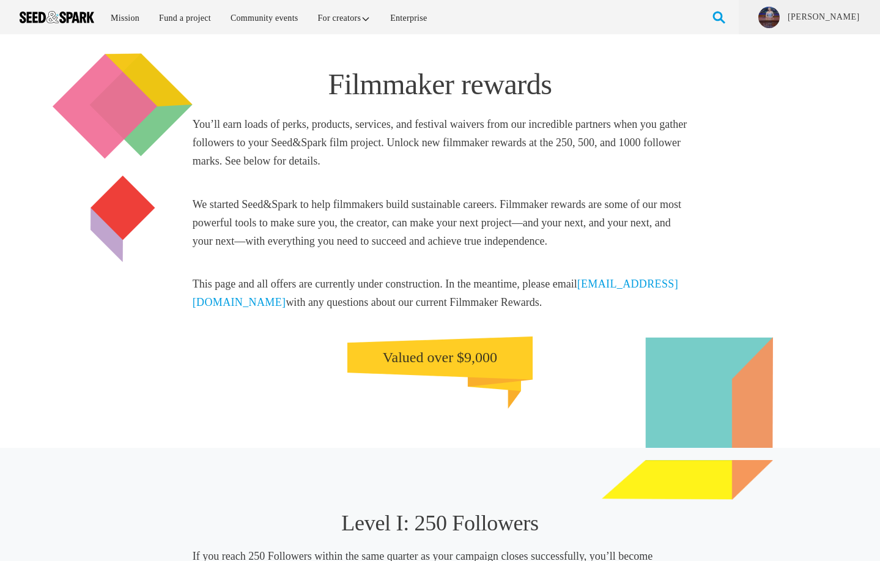
scroll to position [460, 0]
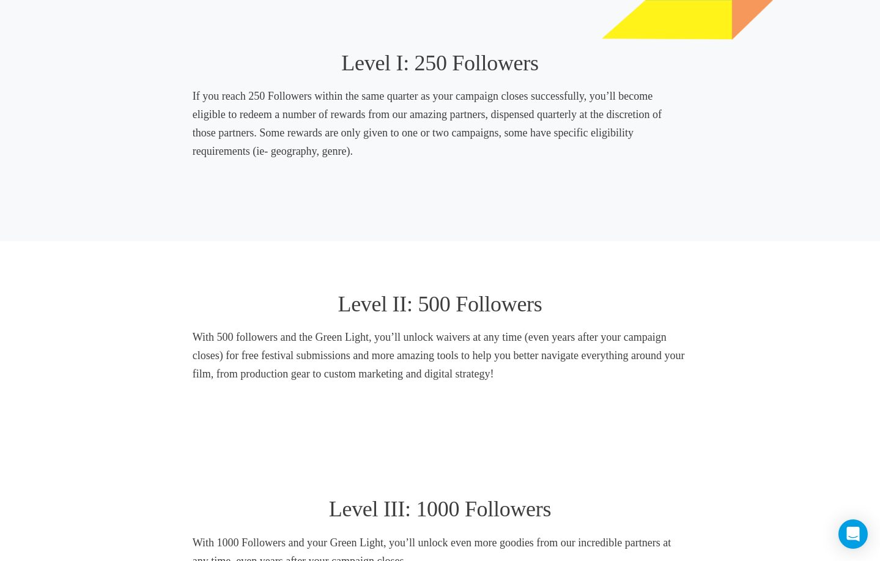
click at [253, 128] on h5 "If you reach 250 Followers within the same quarter as your campaign closes succ…" at bounding box center [441, 123] width 496 height 73
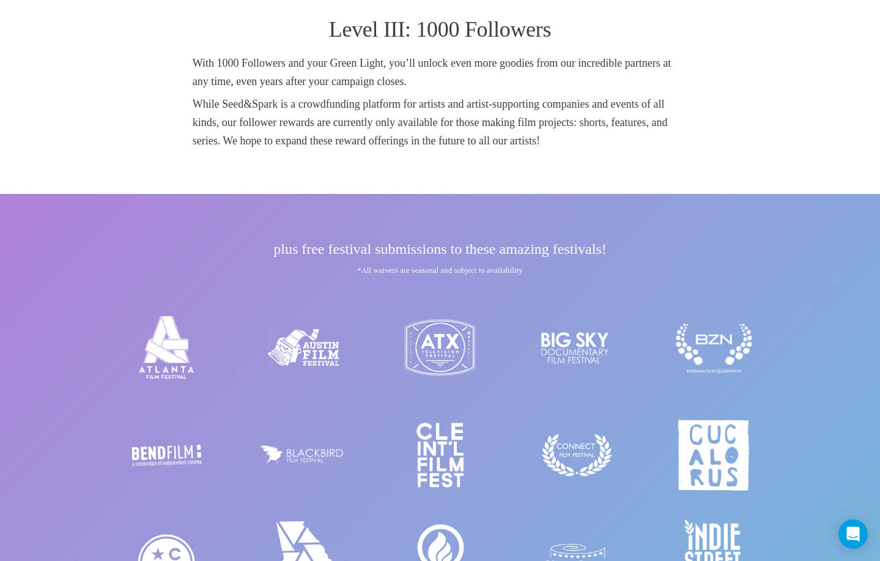
scroll to position [999, 0]
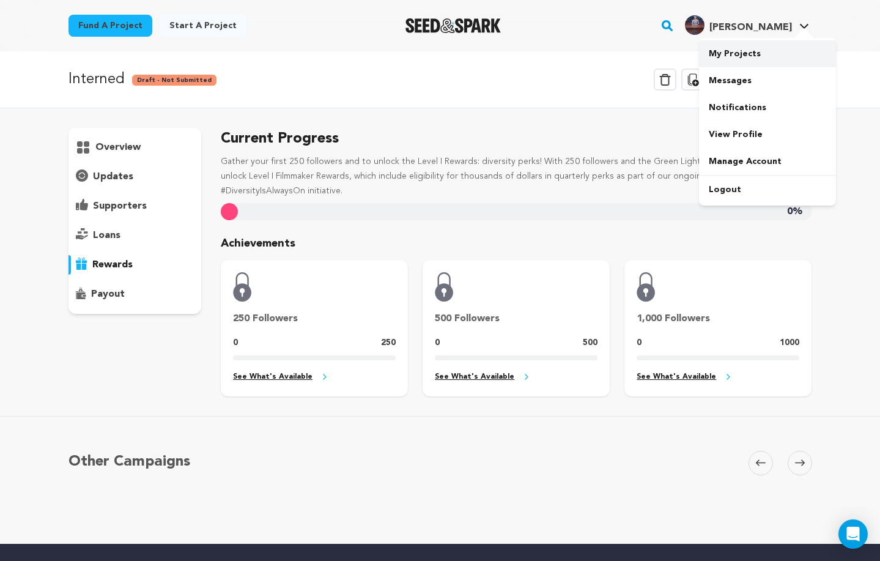
click at [750, 61] on link "My Projects" at bounding box center [767, 53] width 137 height 27
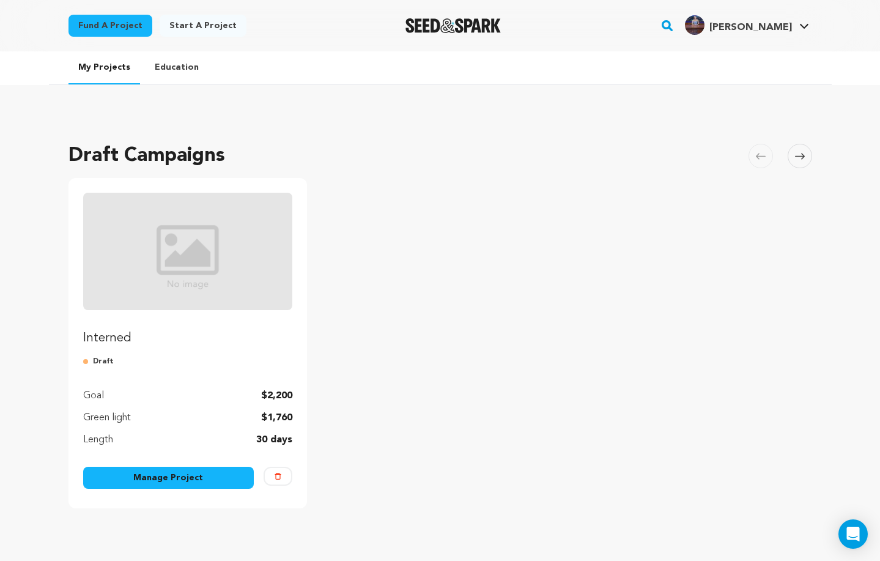
click at [193, 277] on img "Fund Interned" at bounding box center [188, 251] width 210 height 117
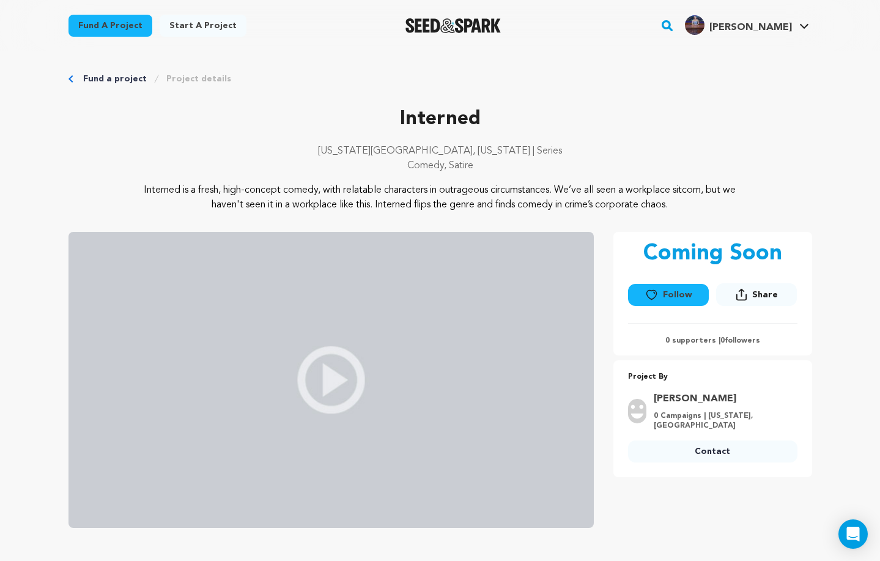
scroll to position [304, 0]
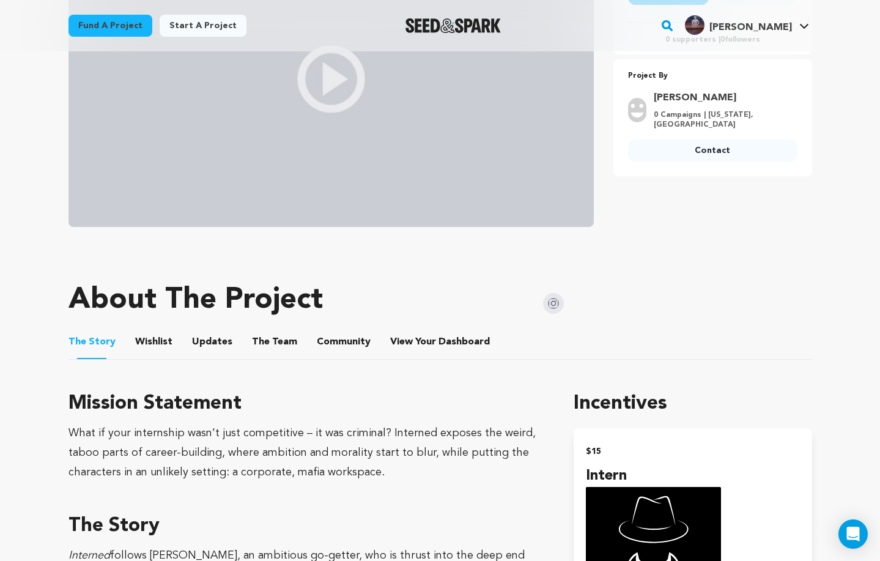
click at [159, 343] on button "Wishlist" at bounding box center [153, 344] width 29 height 29
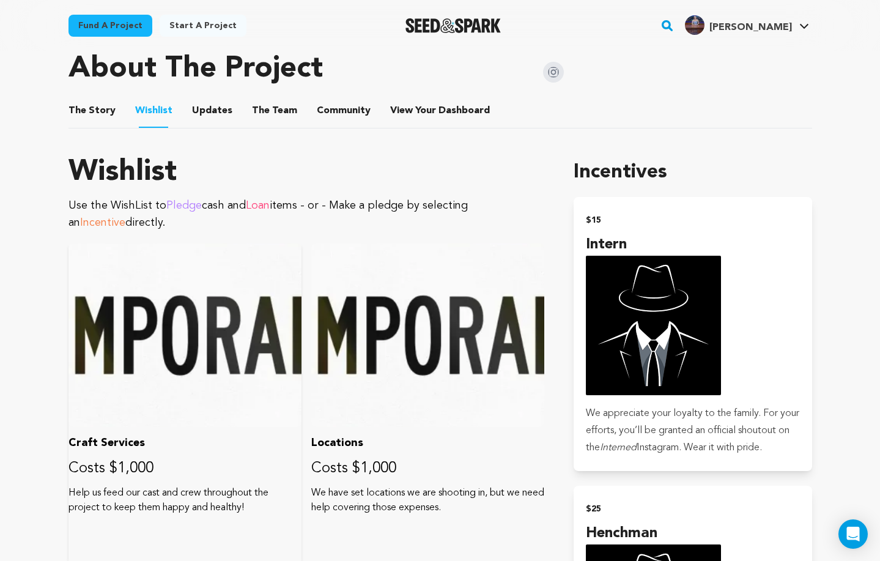
scroll to position [555, 0]
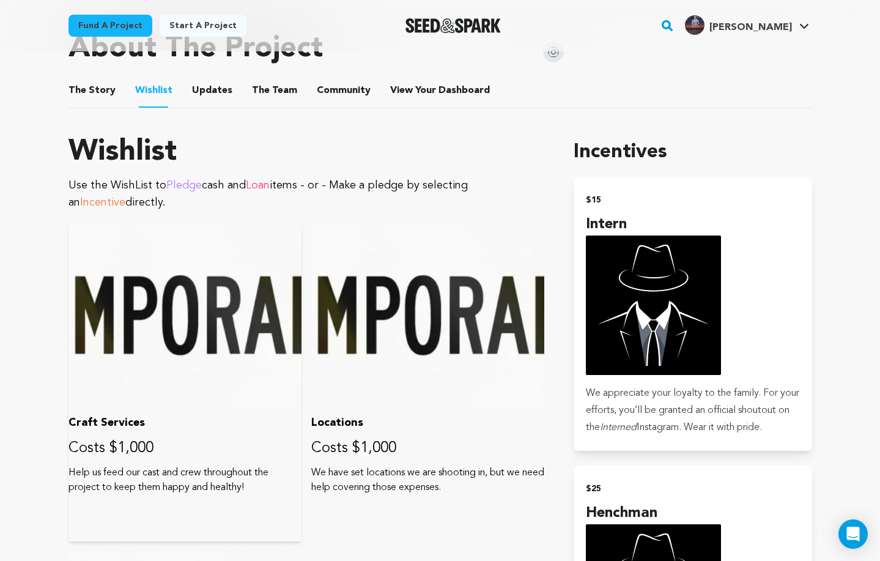
drag, startPoint x: 94, startPoint y: 448, endPoint x: 121, endPoint y: 450, distance: 27.6
click at [121, 450] on p "Costs $1,000" at bounding box center [185, 449] width 233 height 20
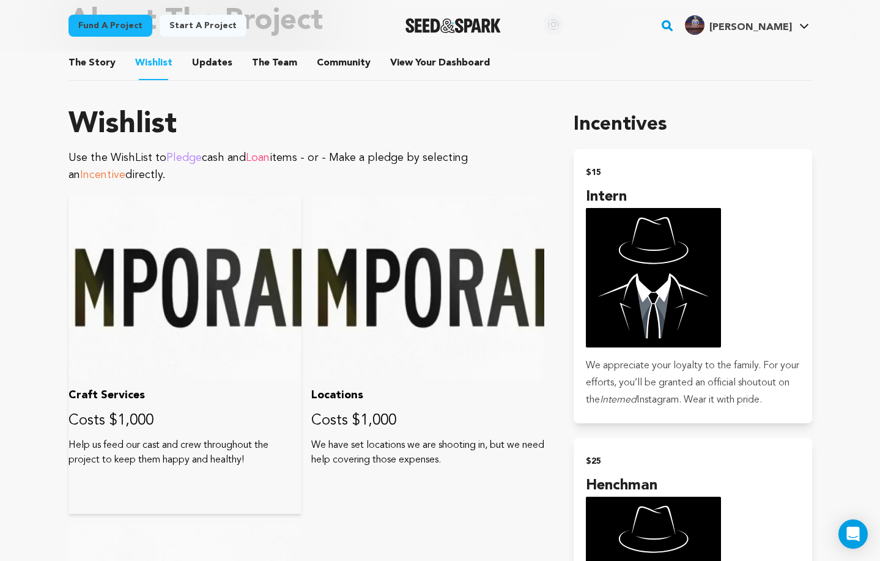
scroll to position [593, 0]
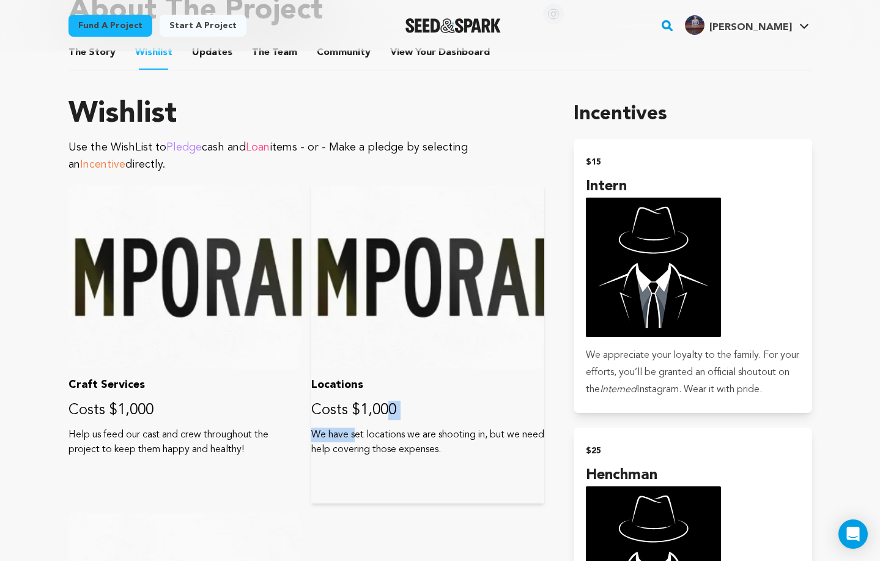
drag, startPoint x: 332, startPoint y: 414, endPoint x: 370, endPoint y: 425, distance: 39.5
click at [362, 422] on div "Locations Costs $1,000 We have set locations we are shooting in, but we need he…" at bounding box center [427, 344] width 233 height 318
click at [370, 425] on div "Locations Costs $1,000 We have set locations we are shooting in, but we need he…" at bounding box center [427, 344] width 233 height 318
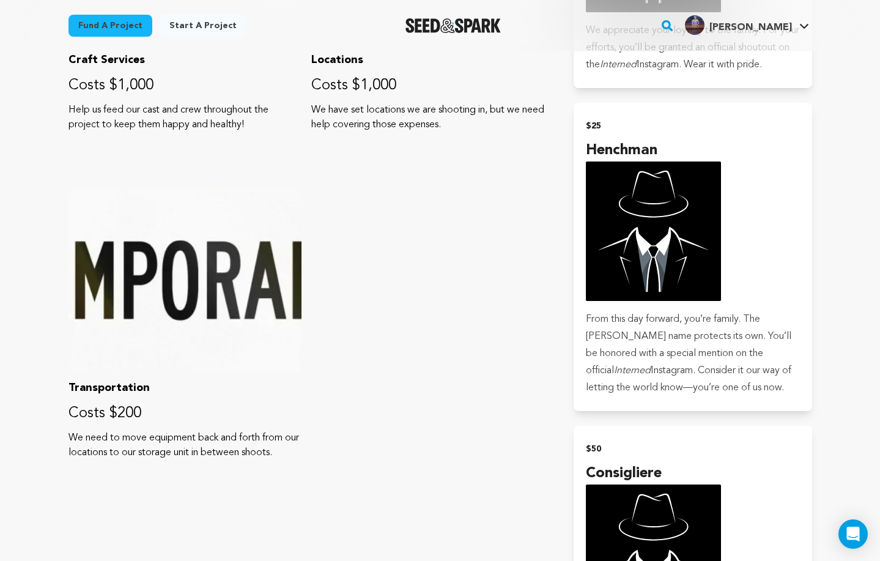
scroll to position [919, 0]
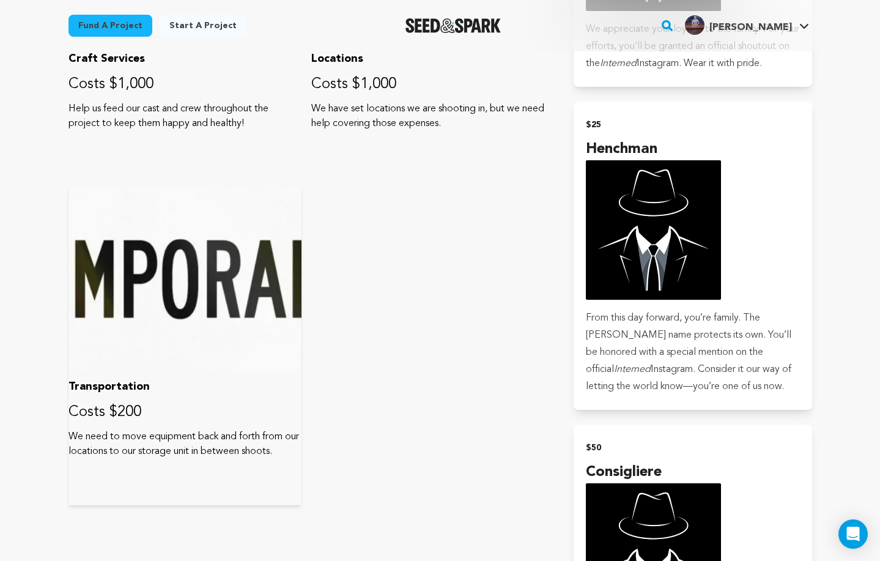
click at [242, 409] on p "Costs $200" at bounding box center [185, 413] width 233 height 20
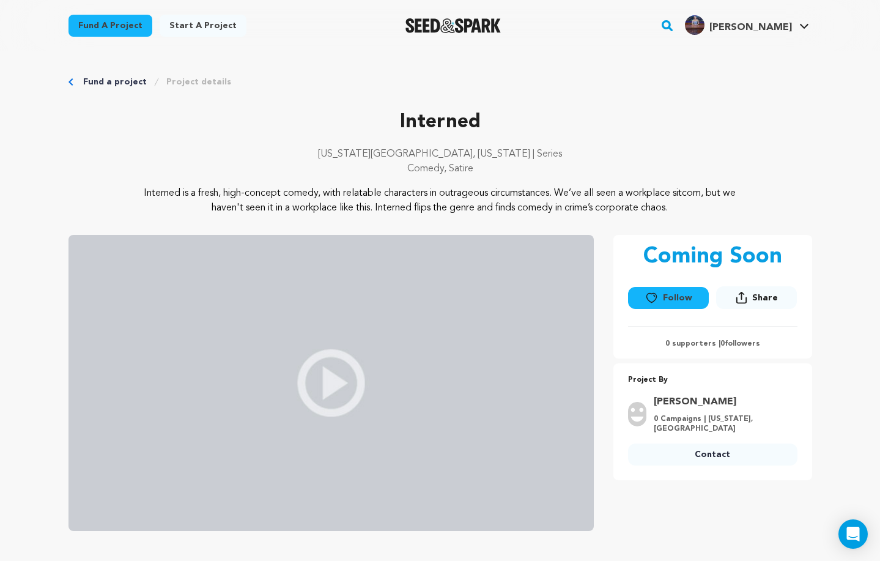
scroll to position [0, 0]
click at [119, 83] on link "Fund a project" at bounding box center [115, 82] width 64 height 12
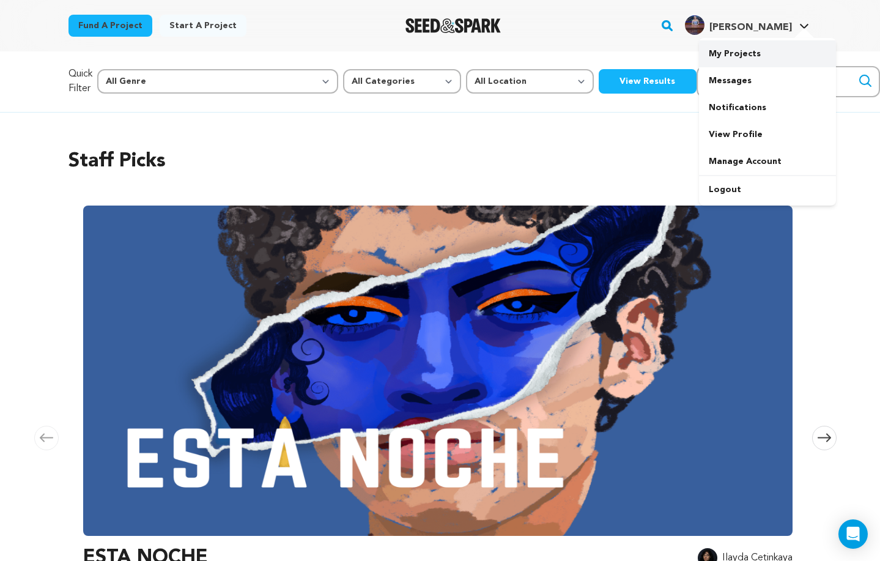
click at [754, 62] on link "My Projects" at bounding box center [767, 53] width 137 height 27
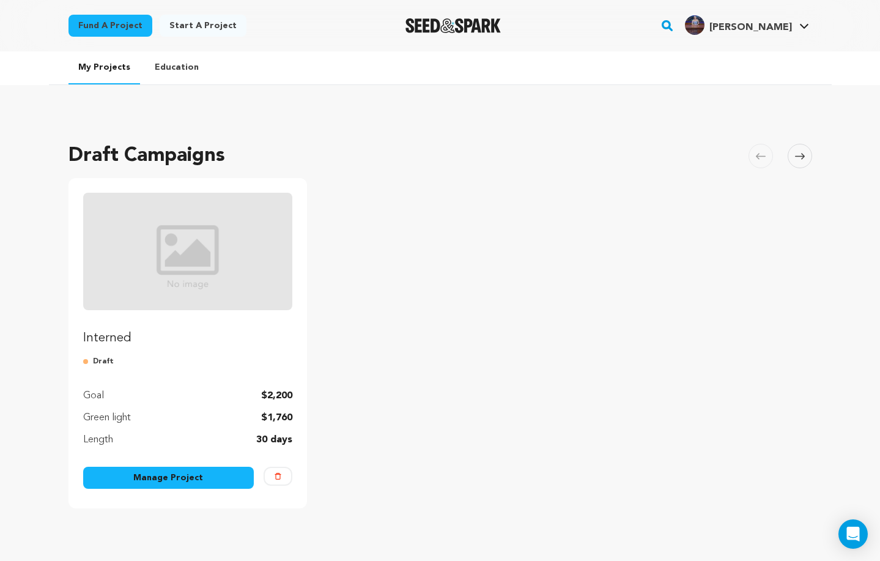
click at [147, 483] on link "Manage Project" at bounding box center [168, 478] width 171 height 22
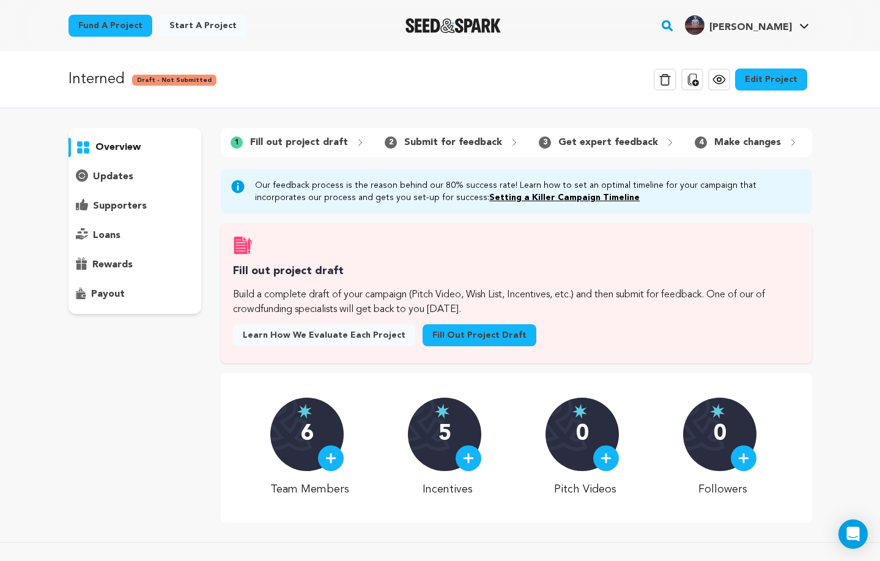
click at [786, 81] on link "Edit Project" at bounding box center [771, 80] width 72 height 22
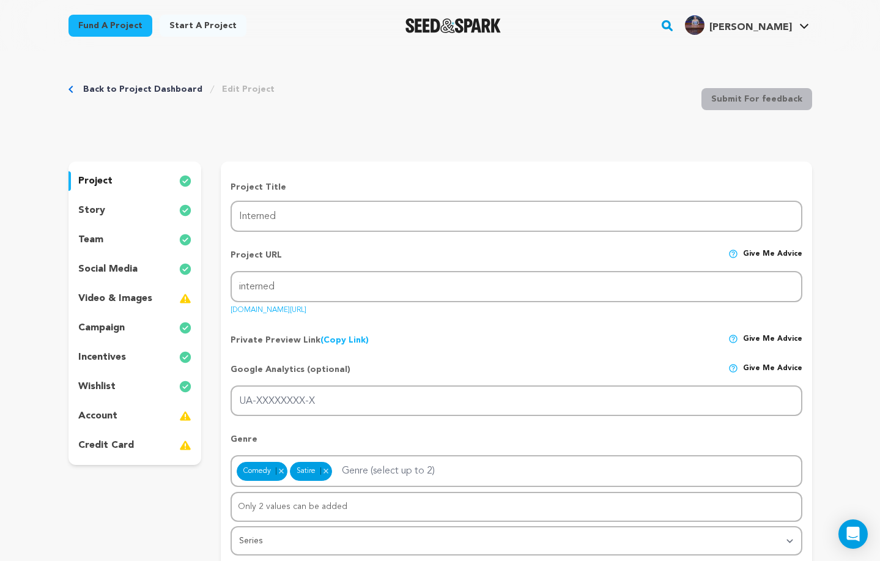
click at [107, 357] on p "incentives" at bounding box center [102, 357] width 48 height 15
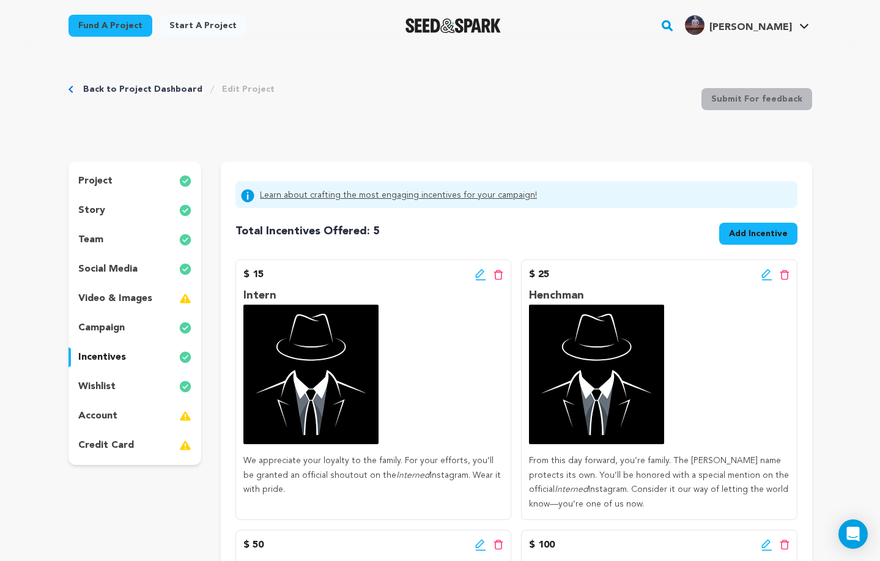
click at [105, 385] on p "wishlist" at bounding box center [96, 386] width 37 height 15
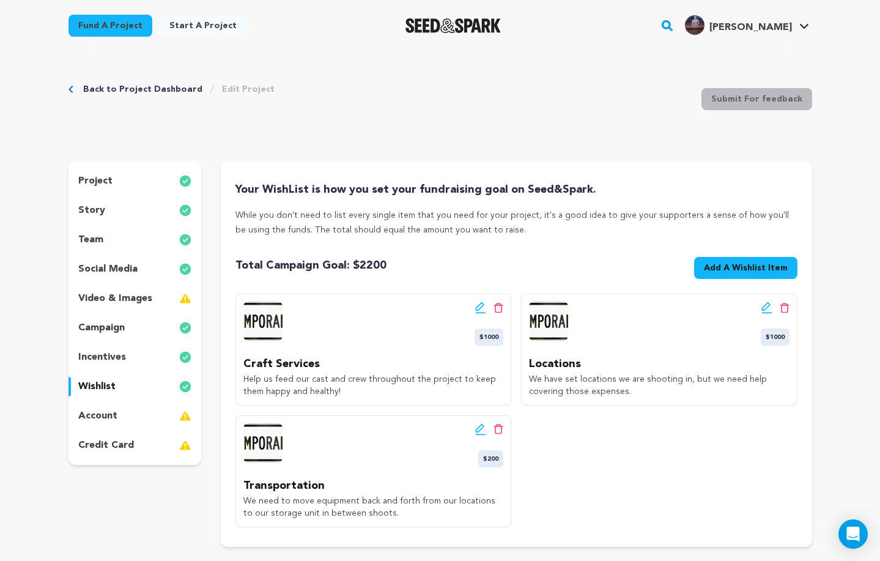
click at [481, 433] on icon at bounding box center [480, 429] width 11 height 12
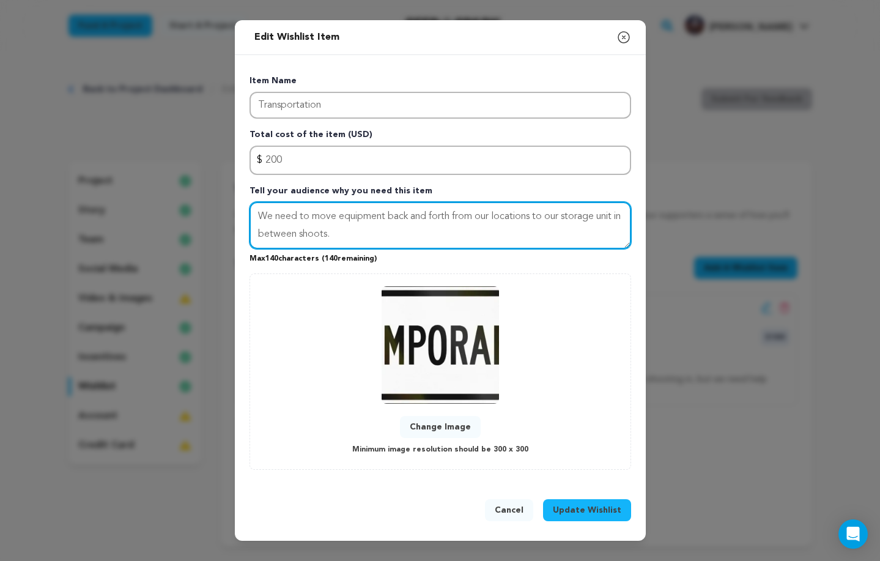
click at [339, 224] on textarea "We need to move equipment back and forth from our locations to our storage unit…" at bounding box center [441, 226] width 382 height 48
drag, startPoint x: 256, startPoint y: 214, endPoint x: 310, endPoint y: 220, distance: 54.2
click at [310, 220] on textarea "We need to move equipment back and forth from our locations to our storage unit…" at bounding box center [441, 226] width 382 height 48
click at [322, 211] on textarea "We need to move equipment back and forth from our locations to our storage unit…" at bounding box center [441, 226] width 382 height 48
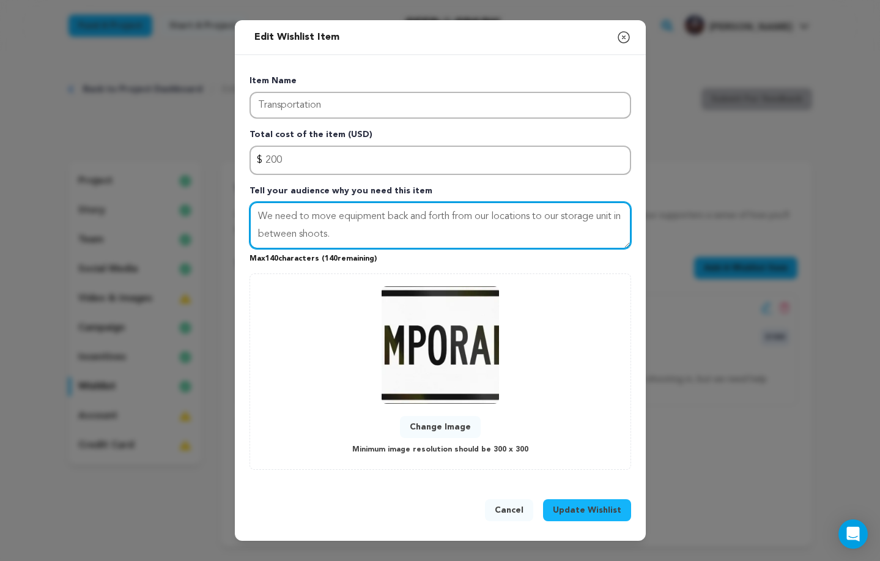
click at [322, 211] on textarea "We need to move equipment back and forth from our locations to our storage unit…" at bounding box center [441, 226] width 382 height 48
drag, startPoint x: 269, startPoint y: 211, endPoint x: 305, endPoint y: 236, distance: 43.1
click at [302, 236] on textarea "We need to move equipment back and forth from our locations to our storage unit…" at bounding box center [441, 226] width 382 height 48
click at [305, 236] on textarea "We need to move equipment back and forth from our locations to our storage unit…" at bounding box center [441, 226] width 382 height 48
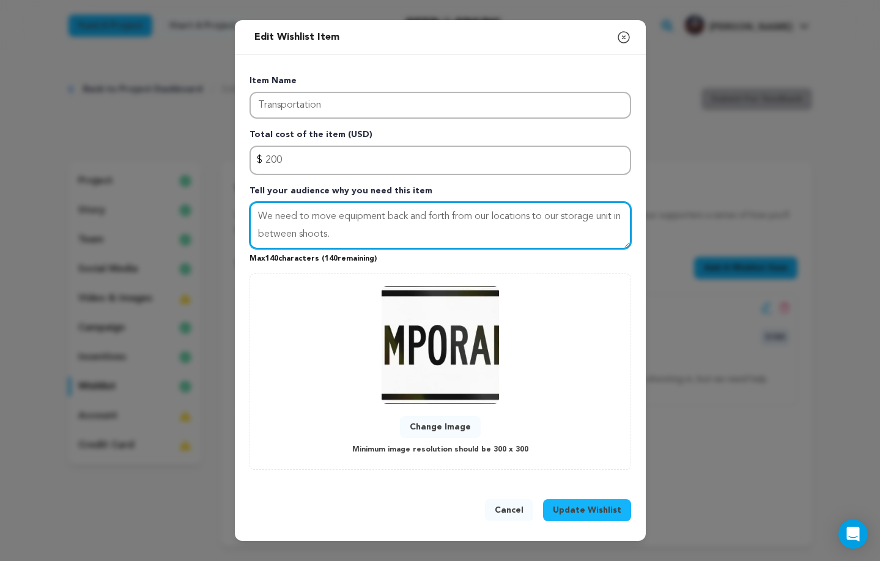
click at [338, 218] on textarea "We need to move equipment back and forth from our locations to our storage unit…" at bounding box center [441, 226] width 382 height 48
click at [392, 219] on textarea "We need to move equipment back and forth from our locations to our storage unit…" at bounding box center [441, 226] width 382 height 48
click at [340, 215] on textarea "We need to move equipment back and forth from our locations to our storage unit…" at bounding box center [441, 226] width 382 height 48
drag, startPoint x: 511, startPoint y: 216, endPoint x: 524, endPoint y: 220, distance: 14.0
click at [524, 220] on textarea "We need to move our equipment back and forth from our locations to our storage …" at bounding box center [441, 226] width 382 height 48
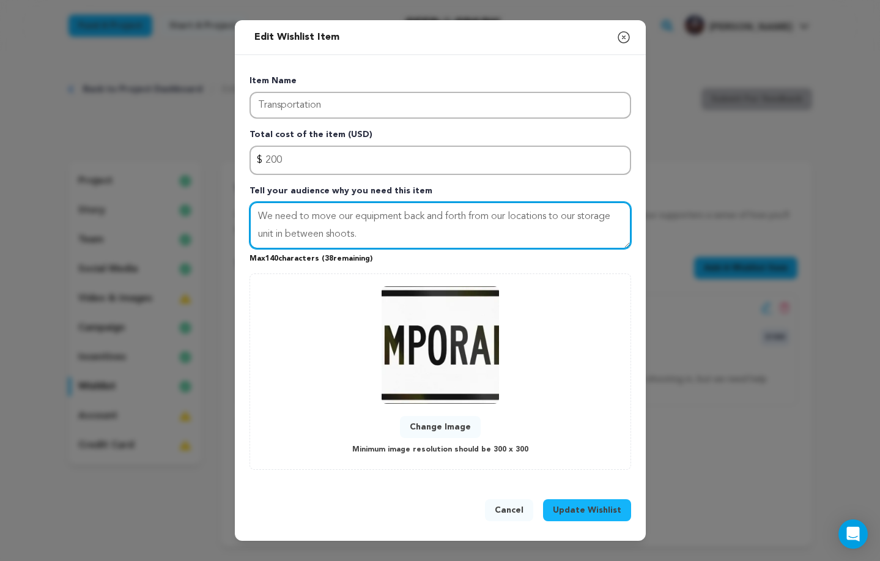
click at [524, 220] on textarea "We need to move our equipment back and forth from our locations to our storage …" at bounding box center [441, 226] width 382 height 48
click at [549, 217] on textarea "We need to move our equipment back and forth from our locations to our storage …" at bounding box center [441, 226] width 382 height 48
click at [355, 237] on textarea "We need to move our equipment back and forth from our locations to our storage …" at bounding box center [441, 226] width 382 height 48
drag, startPoint x: 366, startPoint y: 236, endPoint x: 366, endPoint y: 228, distance: 8.0
click at [366, 228] on textarea "We need to move our equipment back and forth from our locations to our storage …" at bounding box center [441, 226] width 382 height 48
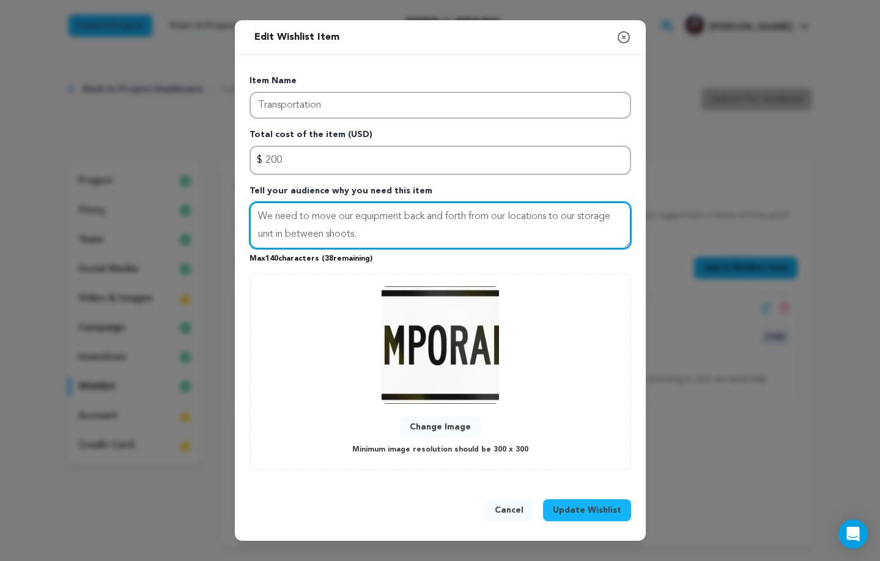
click at [366, 228] on textarea "We need to move our equipment back and forth from our locations to our storage …" at bounding box center [441, 226] width 382 height 48
drag, startPoint x: 302, startPoint y: 218, endPoint x: 442, endPoint y: 228, distance: 139.9
click at [442, 228] on textarea "We need to move our equipment back and forth from our locations to our storage …" at bounding box center [441, 226] width 382 height 48
type textarea "We need to move our equipment back and forth from our locations to our storage …"
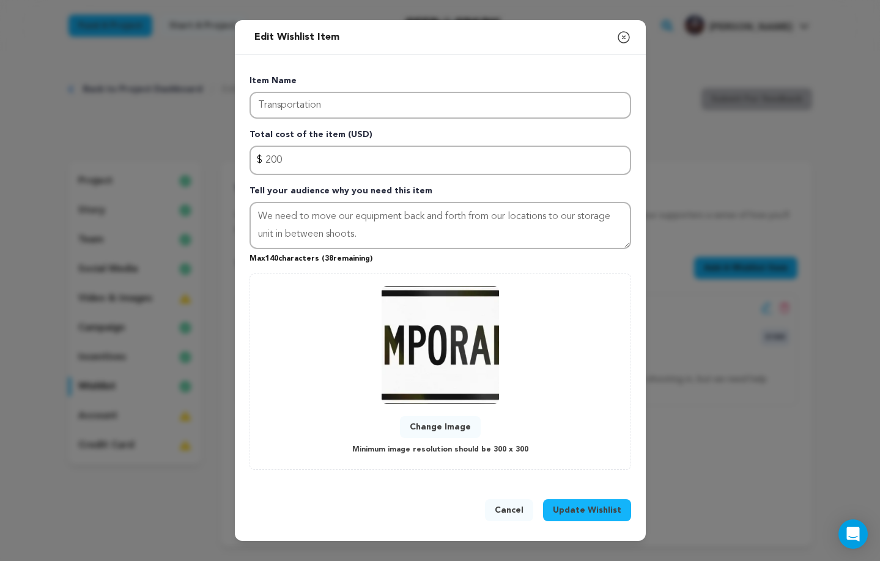
click at [590, 511] on span "Update Wishlist" at bounding box center [587, 510] width 69 height 12
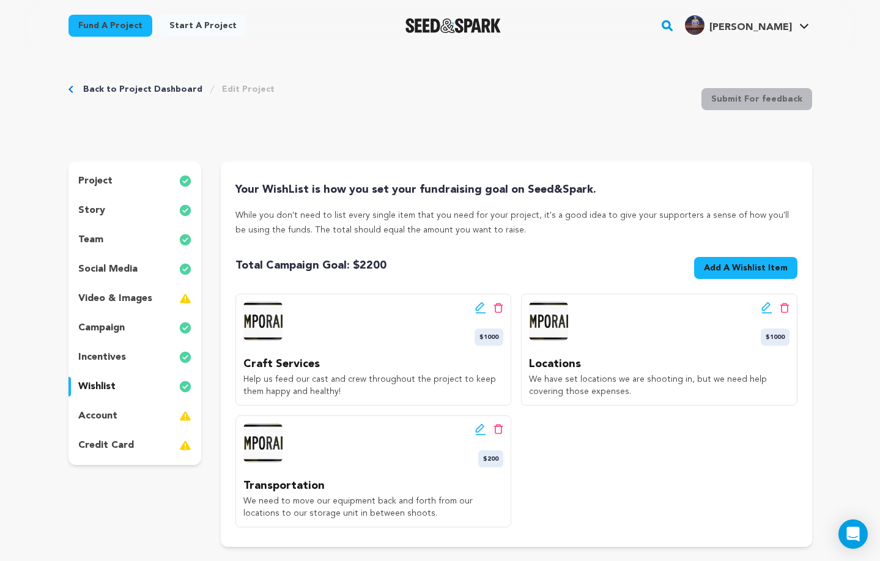
click at [139, 176] on div "project" at bounding box center [135, 181] width 133 height 20
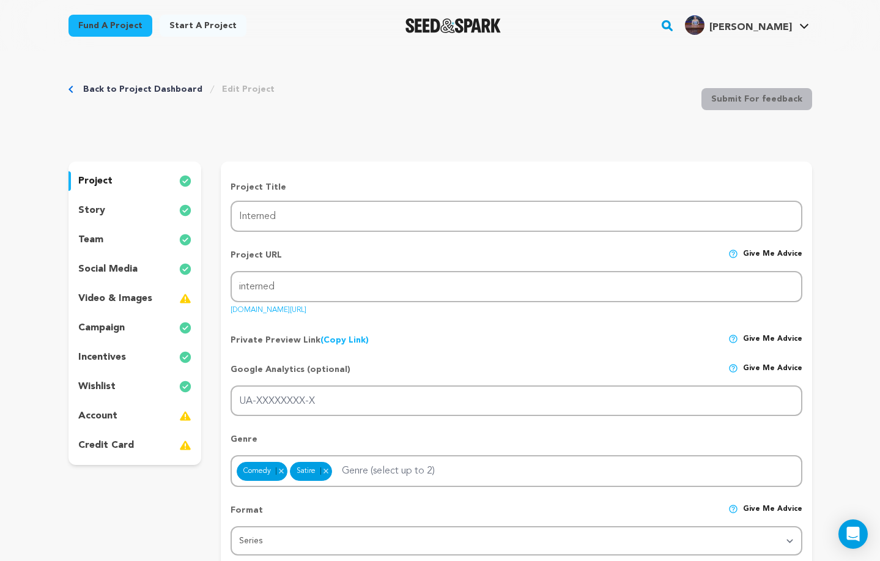
click at [96, 209] on p "story" at bounding box center [91, 210] width 27 height 15
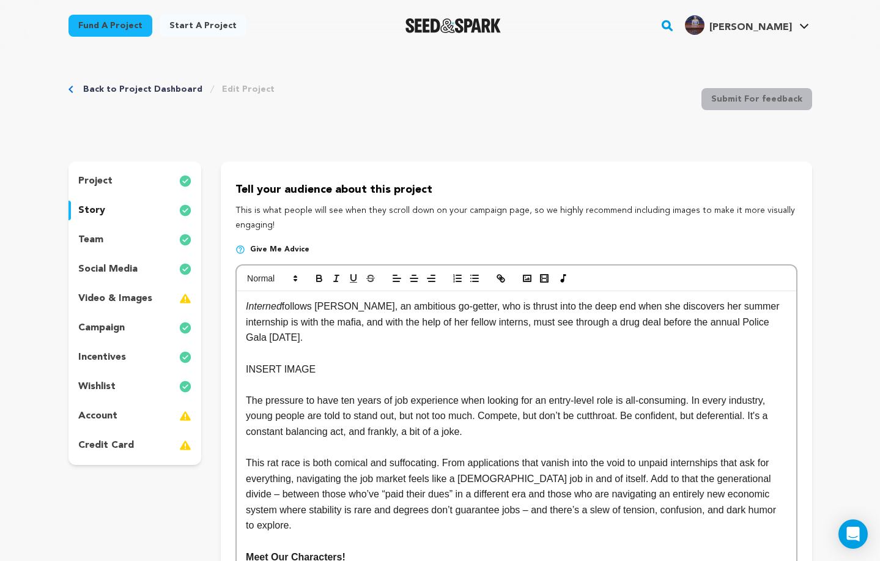
click at [100, 387] on p "wishlist" at bounding box center [96, 386] width 37 height 15
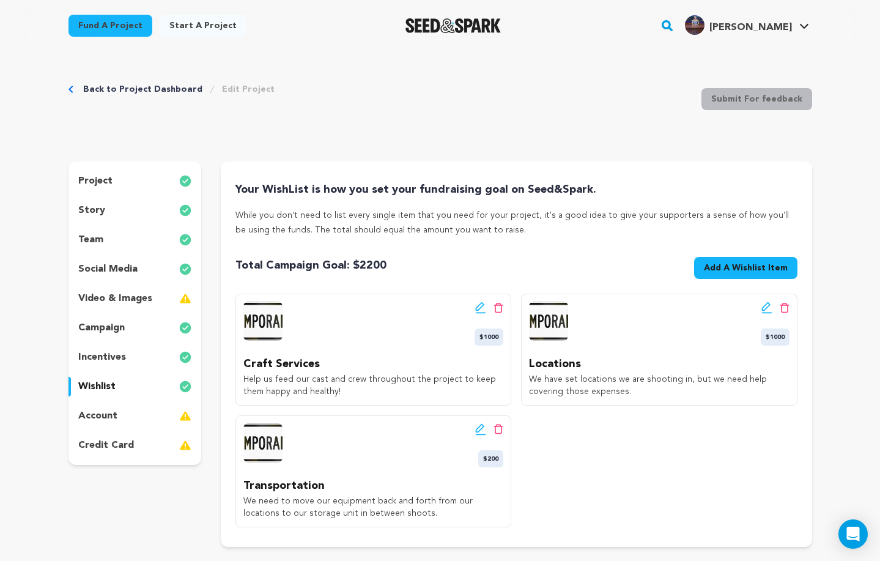
click at [98, 185] on p "project" at bounding box center [95, 181] width 34 height 15
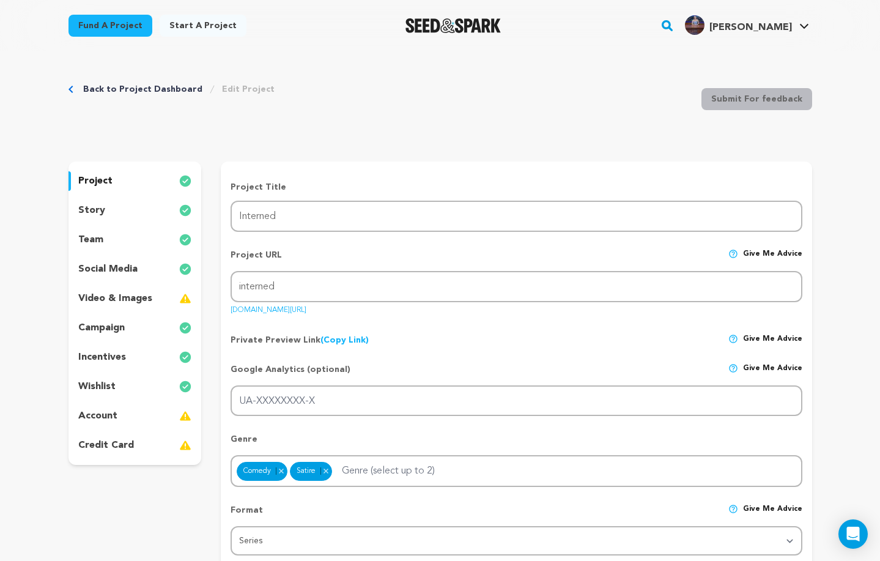
click at [128, 89] on link "Back to Project Dashboard" at bounding box center [142, 89] width 119 height 12
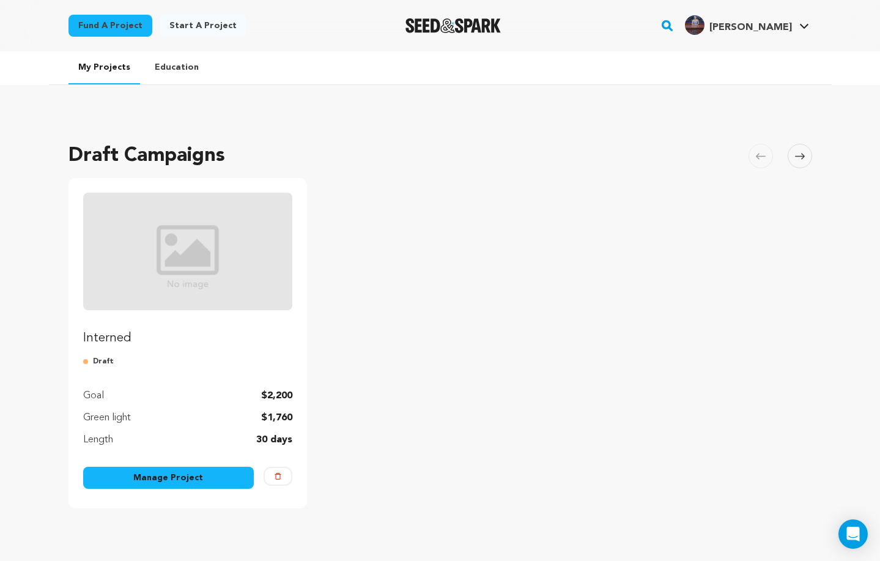
click at [197, 256] on img "Fund Interned" at bounding box center [188, 251] width 210 height 117
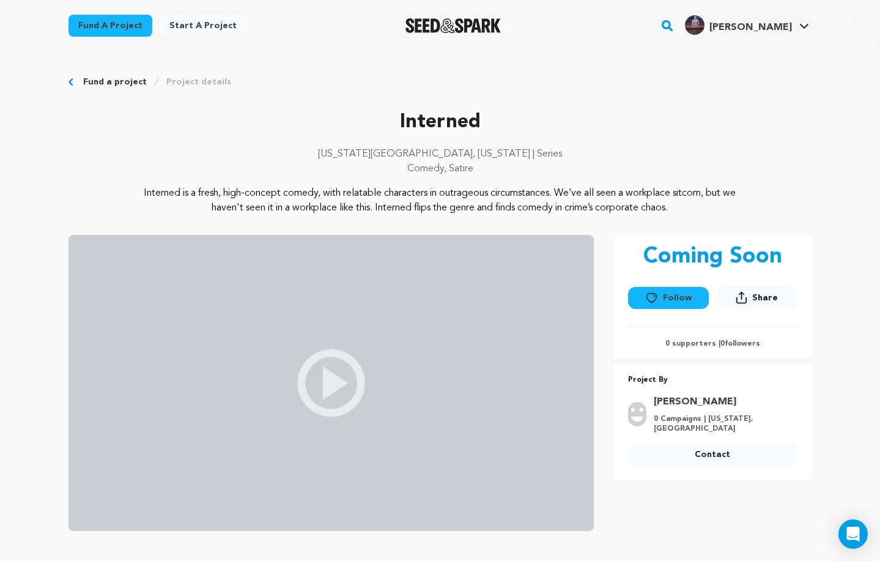
click at [347, 363] on img at bounding box center [332, 383] width 526 height 296
click at [734, 54] on link "My Projects" at bounding box center [767, 53] width 137 height 27
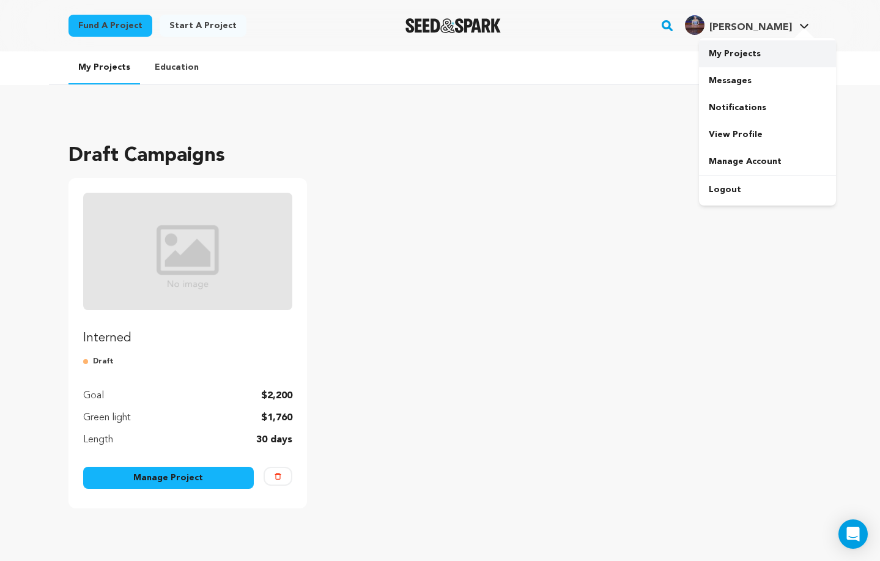
click at [743, 46] on link "My Projects" at bounding box center [767, 53] width 137 height 27
click at [740, 53] on link "My Projects" at bounding box center [767, 53] width 137 height 27
drag, startPoint x: 735, startPoint y: 58, endPoint x: 730, endPoint y: 81, distance: 23.3
click at [730, 81] on ul "My Projects Education" at bounding box center [440, 68] width 783 height 34
click at [730, 80] on ul "My Projects Education" at bounding box center [440, 68] width 783 height 34
